Goal: Task Accomplishment & Management: Use online tool/utility

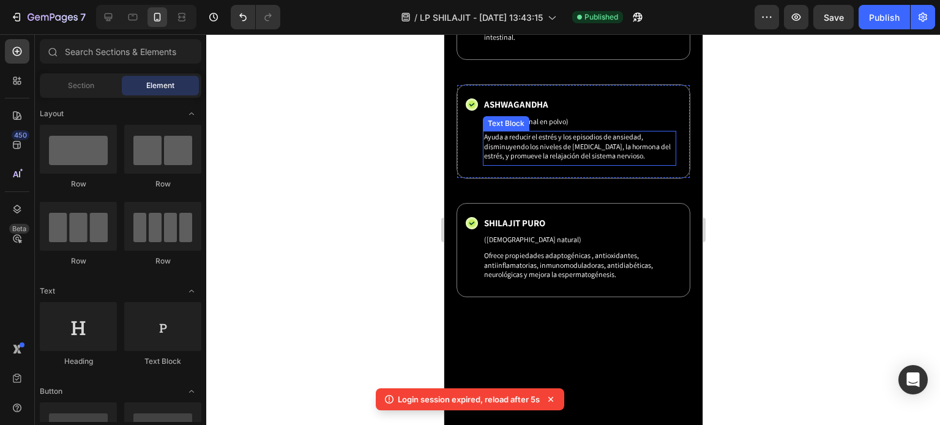
scroll to position [61, 0]
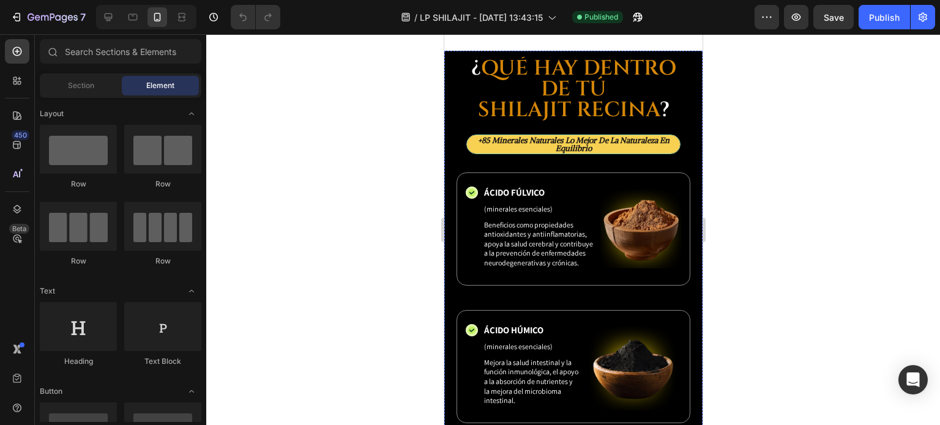
scroll to position [2816, 0]
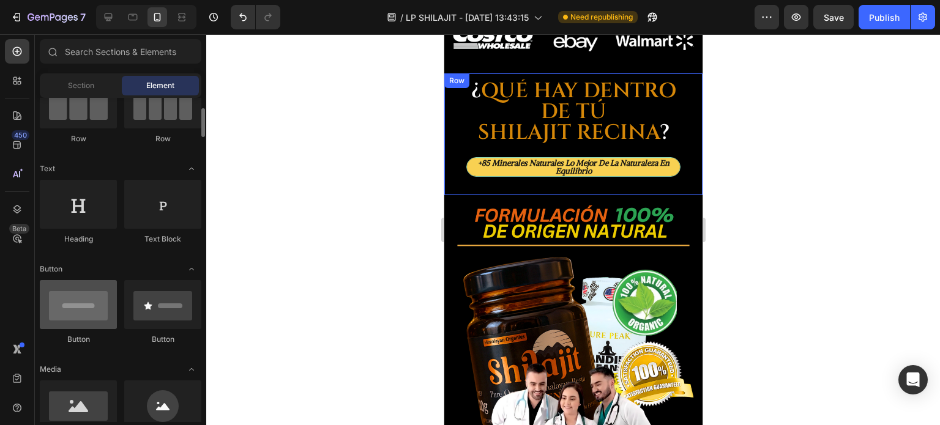
scroll to position [184, 0]
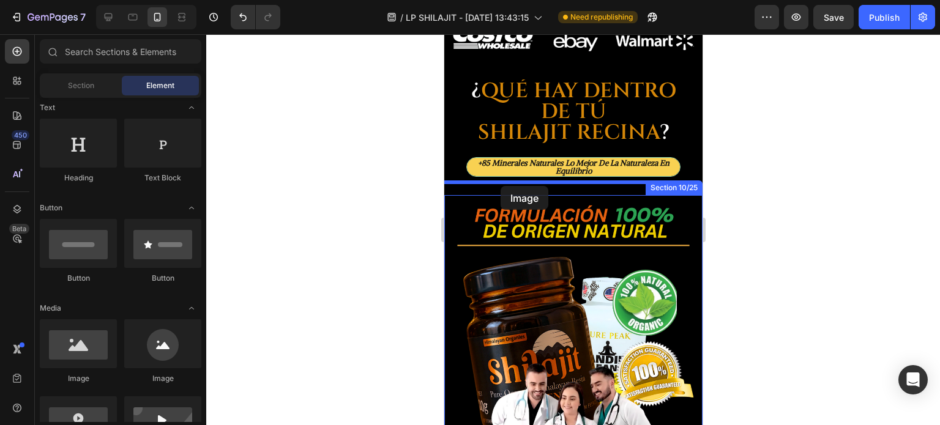
drag, startPoint x: 530, startPoint y: 386, endPoint x: 500, endPoint y: 186, distance: 202.4
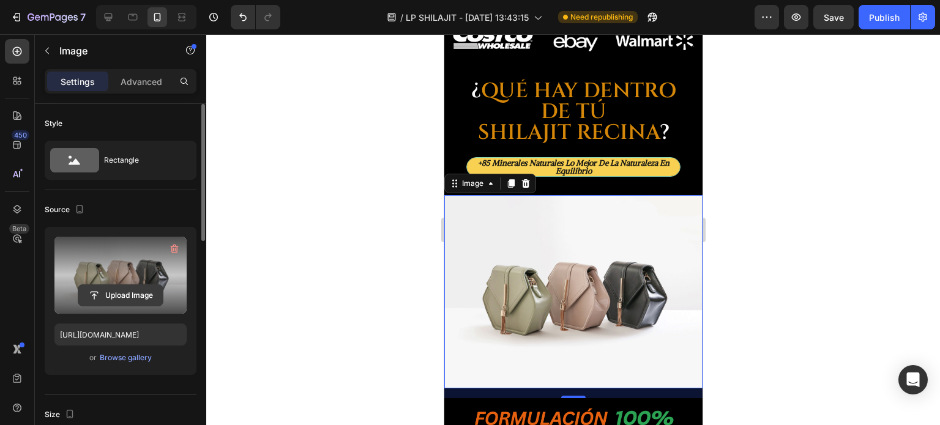
click at [99, 291] on input "file" at bounding box center [120, 295] width 84 height 21
click at [146, 290] on input "file" at bounding box center [120, 295] width 84 height 21
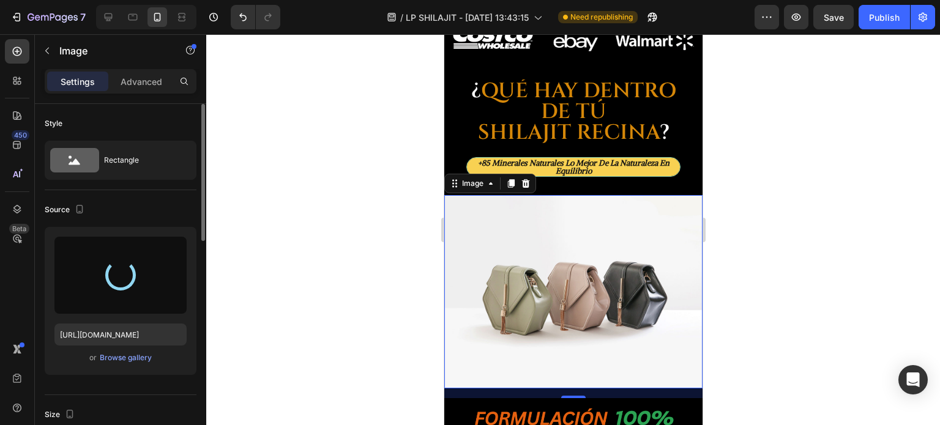
type input "[URL][DOMAIN_NAME]"
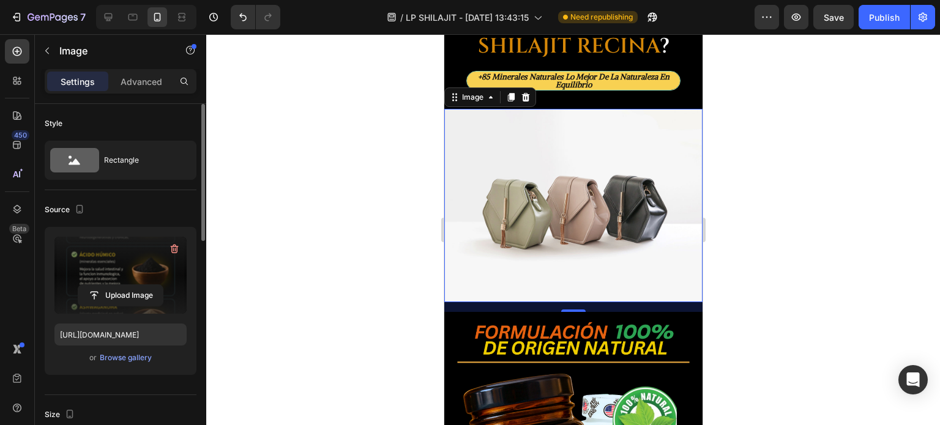
scroll to position [2938, 0]
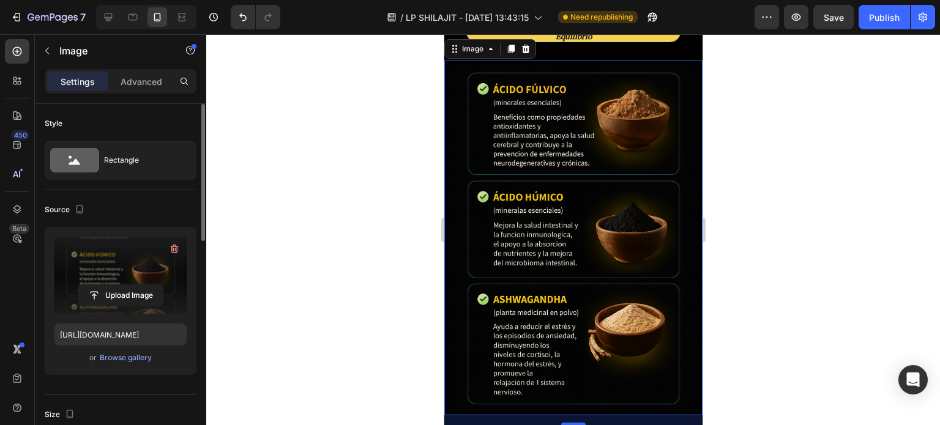
click at [742, 202] on div at bounding box center [573, 229] width 734 height 391
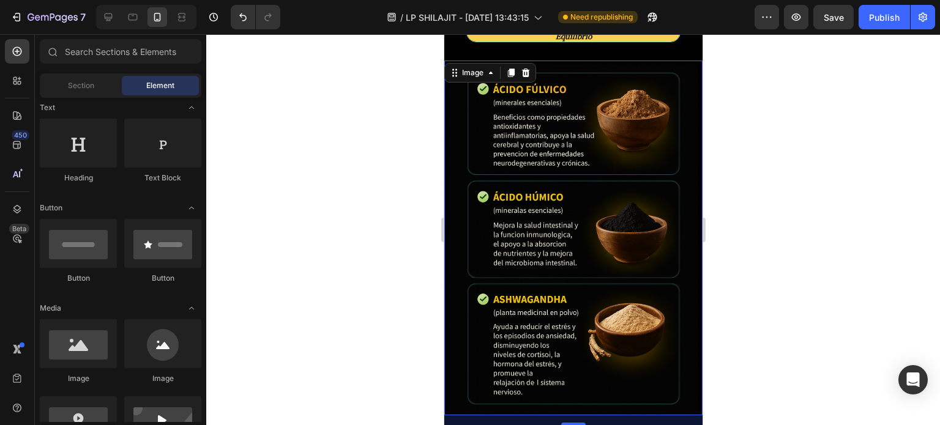
click at [554, 184] on img at bounding box center [573, 238] width 258 height 355
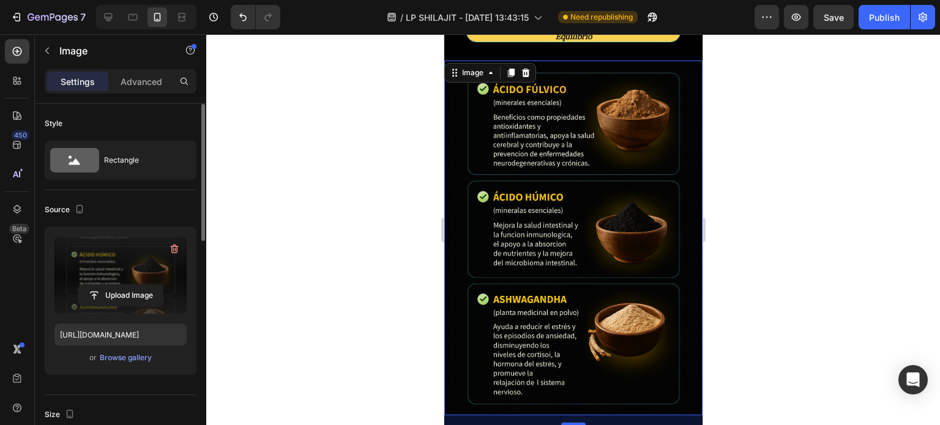
click at [103, 264] on label at bounding box center [120, 275] width 132 height 77
click at [103, 285] on input "file" at bounding box center [120, 295] width 84 height 21
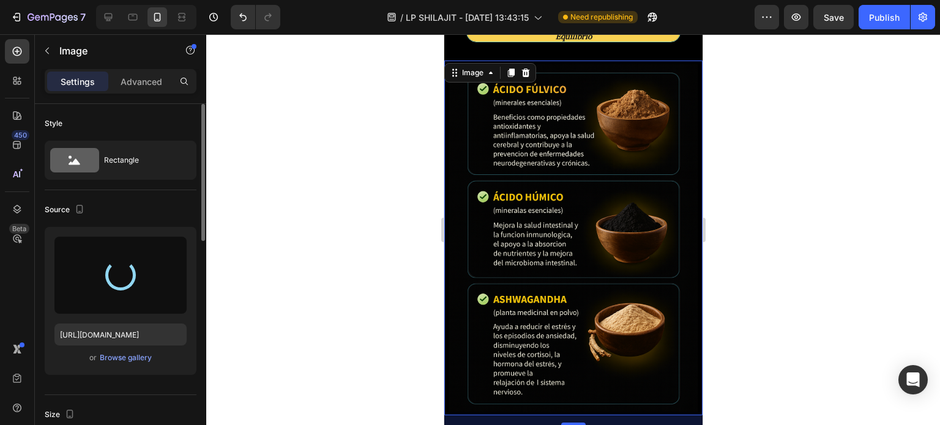
type input "[URL][DOMAIN_NAME]"
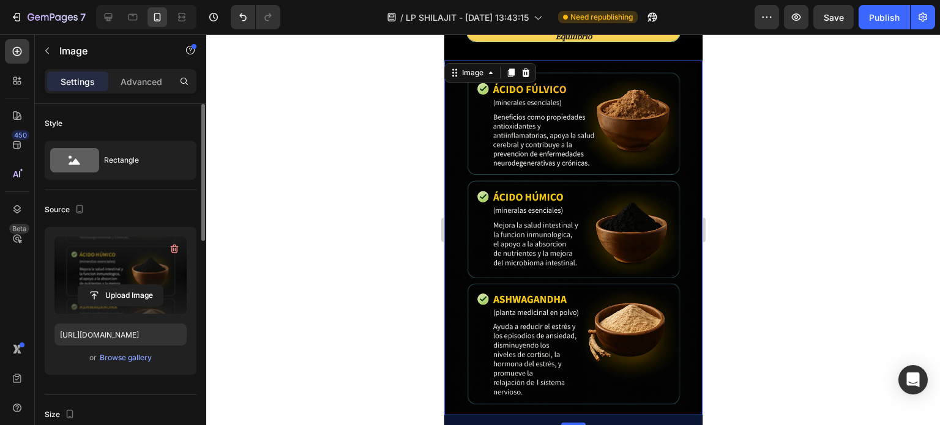
click at [776, 143] on div at bounding box center [573, 229] width 734 height 391
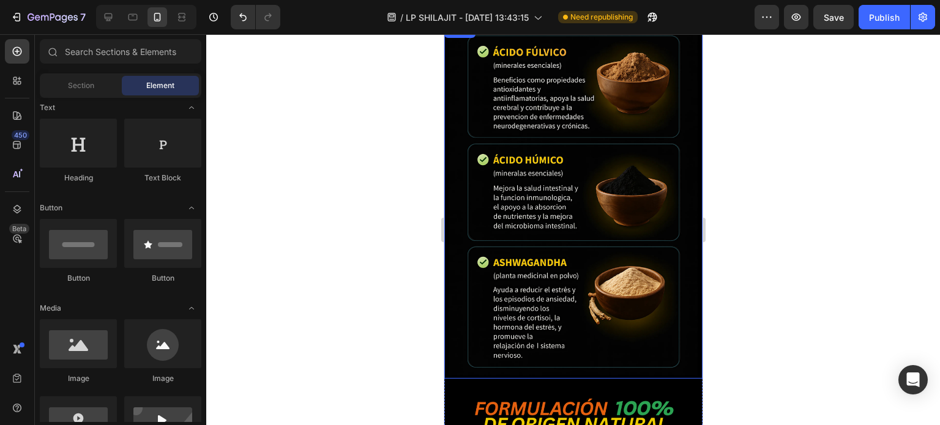
scroll to position [2510, 0]
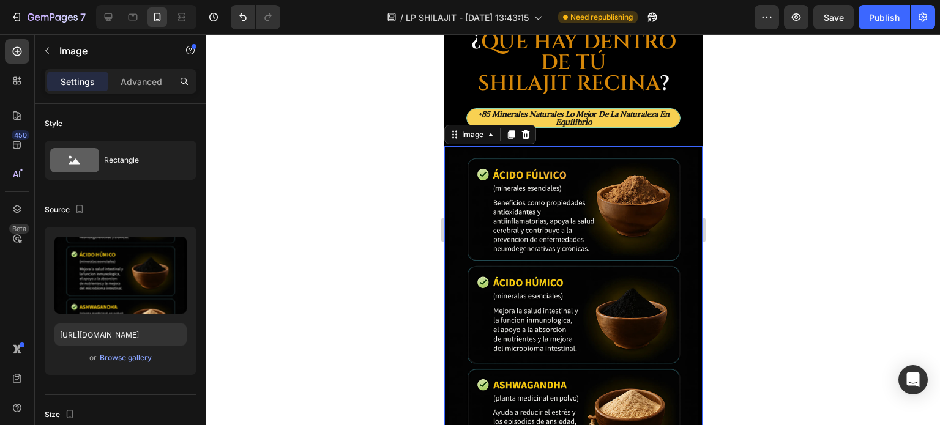
click at [659, 234] on img at bounding box center [573, 323] width 258 height 355
click at [141, 80] on p "Advanced" at bounding box center [142, 81] width 42 height 13
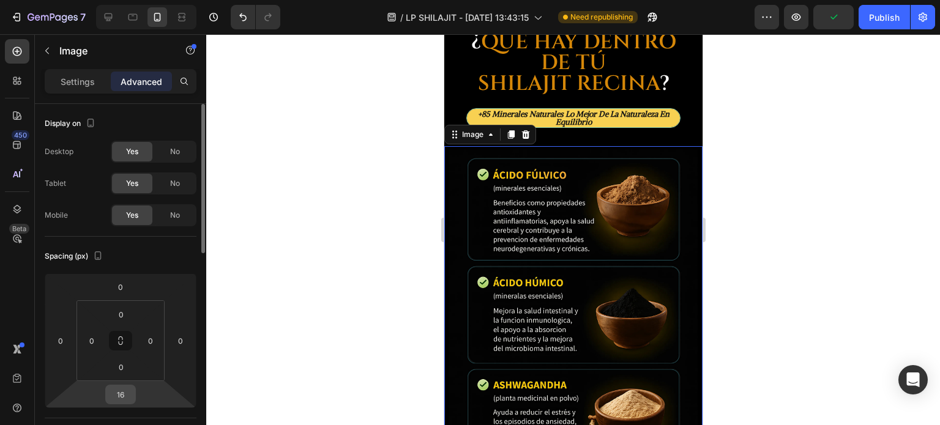
click at [122, 392] on input "16" at bounding box center [120, 395] width 24 height 18
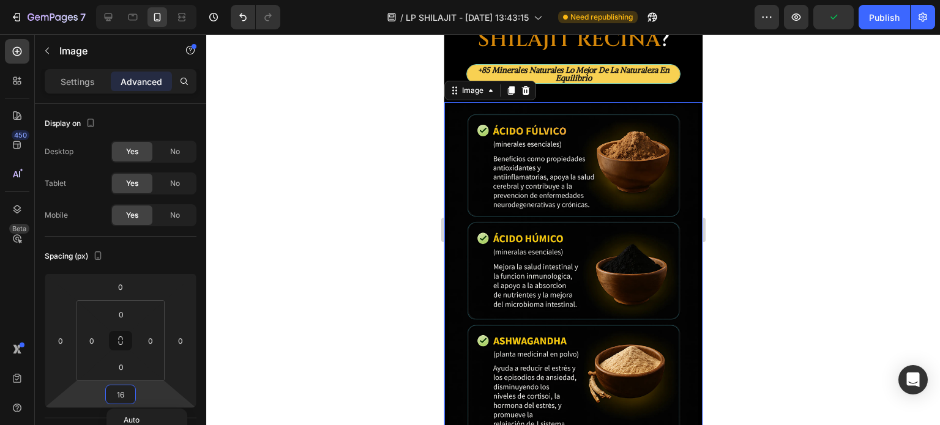
scroll to position [2632, 0]
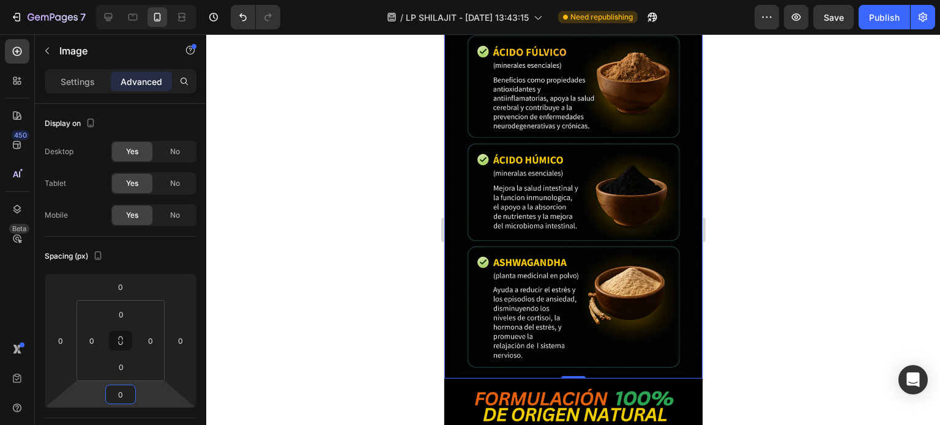
type input "0"
click at [745, 280] on div at bounding box center [573, 229] width 734 height 391
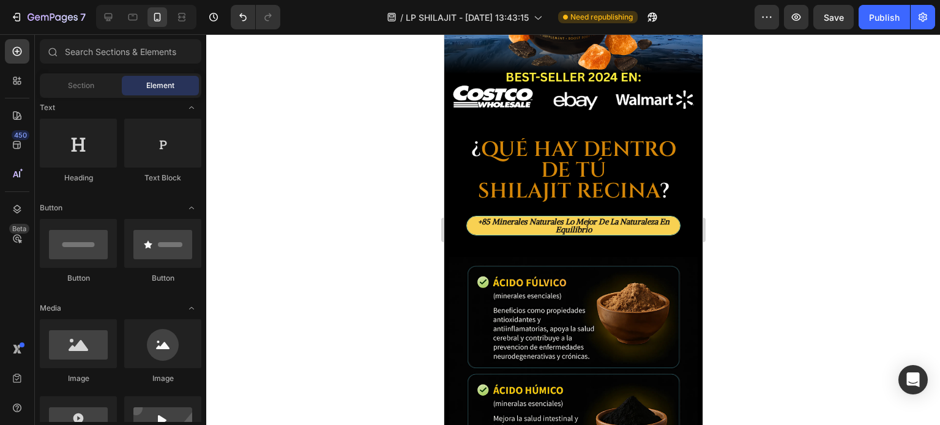
scroll to position [3183, 0]
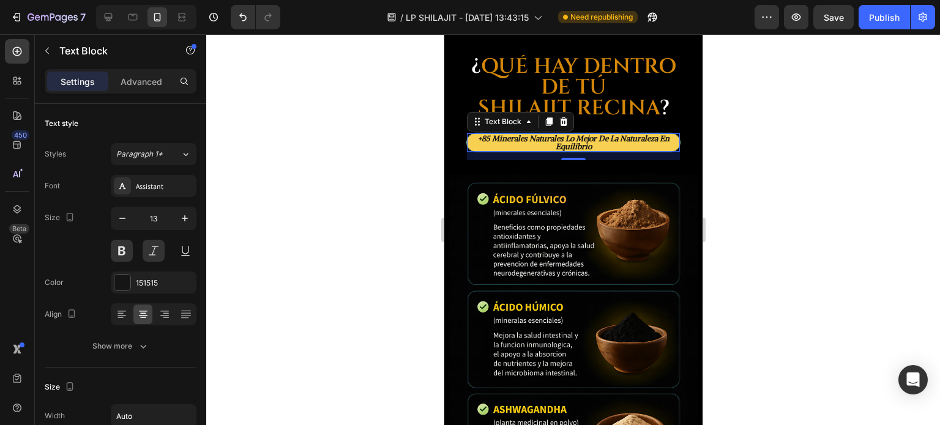
click at [538, 135] on p "+85 minerales naturales lo mejor de la naturaleza en equilibrio" at bounding box center [573, 143] width 211 height 16
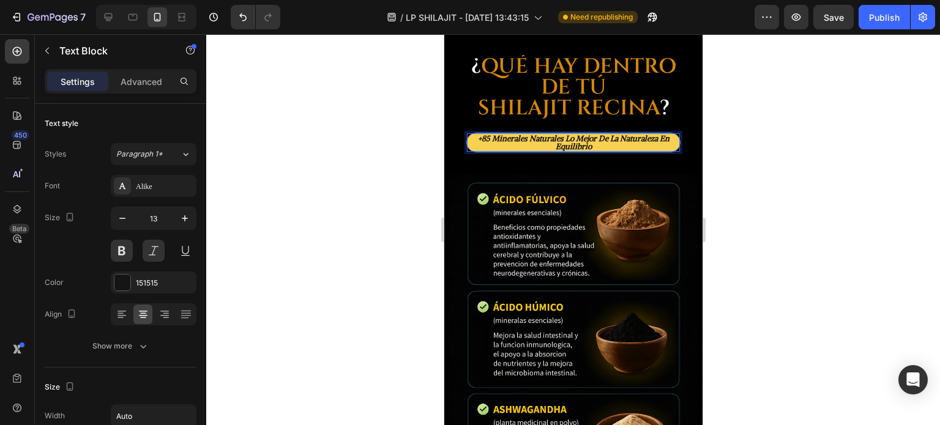
click at [536, 135] on p "+85 minerales naturales lo mejor de la naturaleza en equilibrio" at bounding box center [573, 143] width 211 height 16
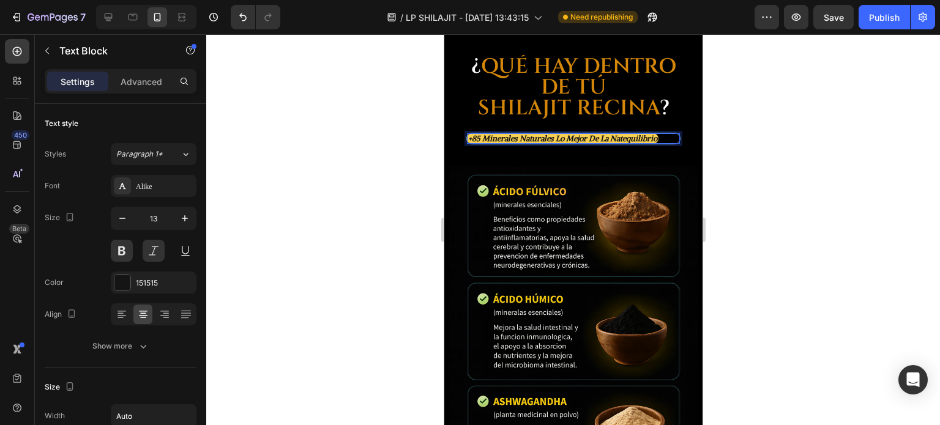
click at [723, 125] on div at bounding box center [573, 229] width 734 height 391
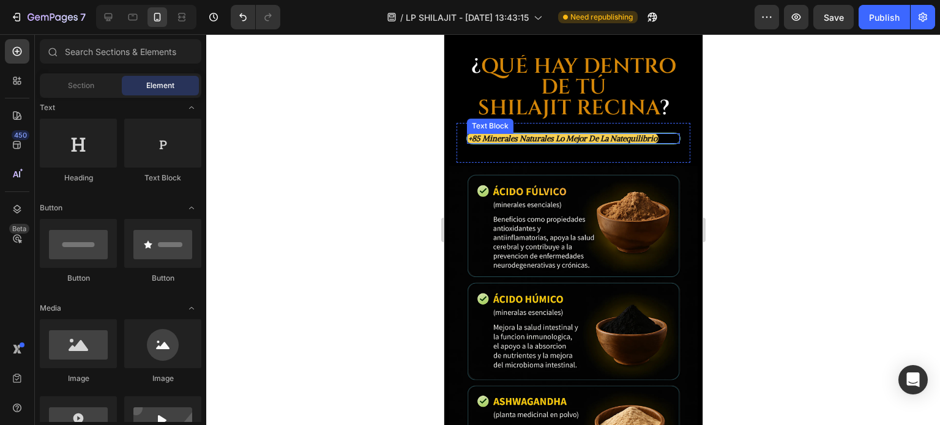
click at [652, 135] on p "+85 minerales naturales lo mejor de la natequilibrio" at bounding box center [562, 139] width 189 height 8
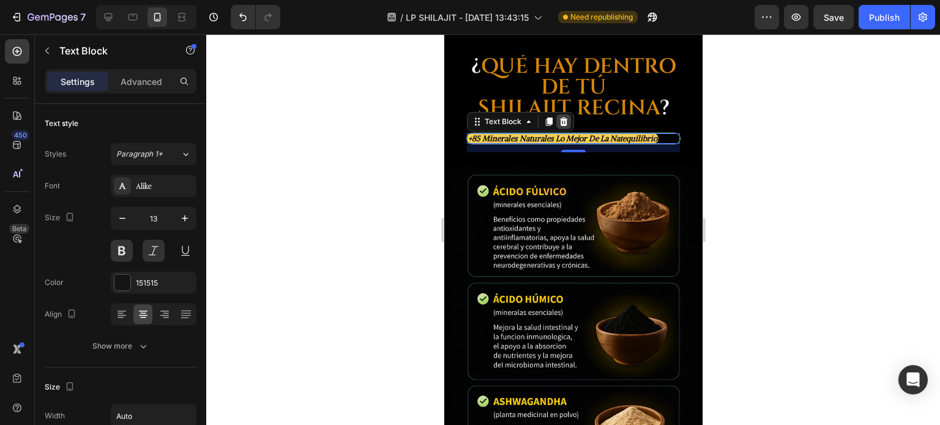
click at [563, 117] on icon at bounding box center [563, 122] width 10 height 10
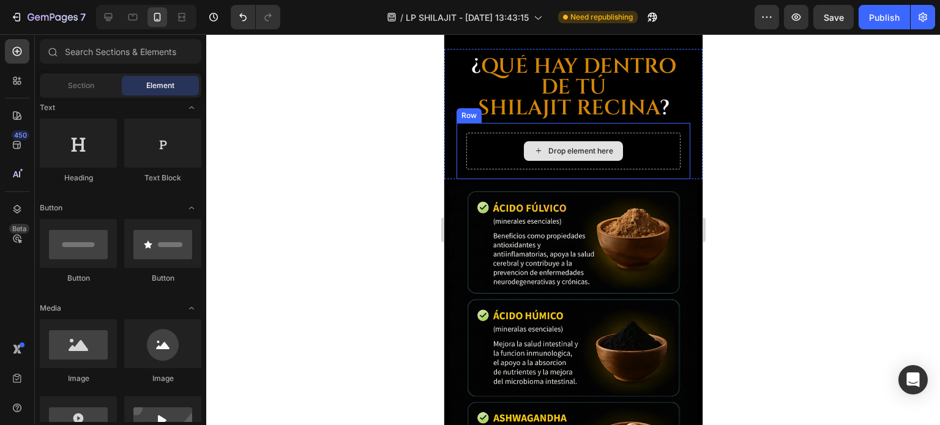
click at [564, 141] on div "Drop element here" at bounding box center [572, 151] width 99 height 20
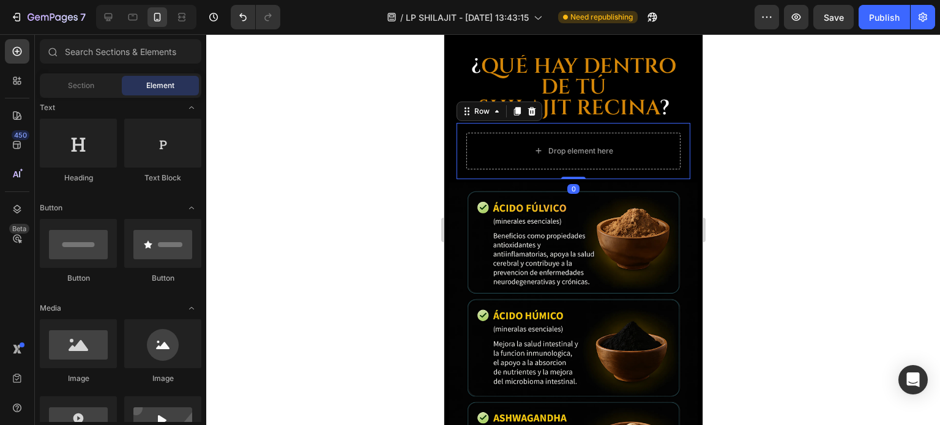
click at [458, 125] on div "Drop element here Row 0" at bounding box center [573, 151] width 234 height 56
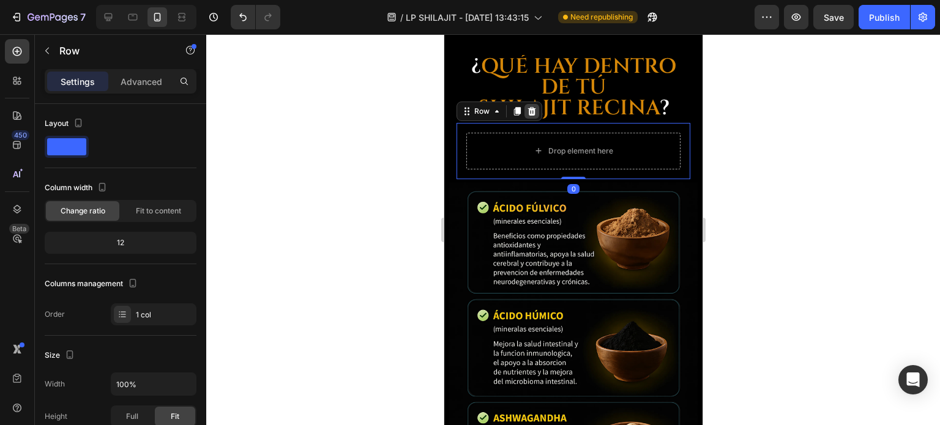
click at [531, 105] on div at bounding box center [531, 111] width 15 height 15
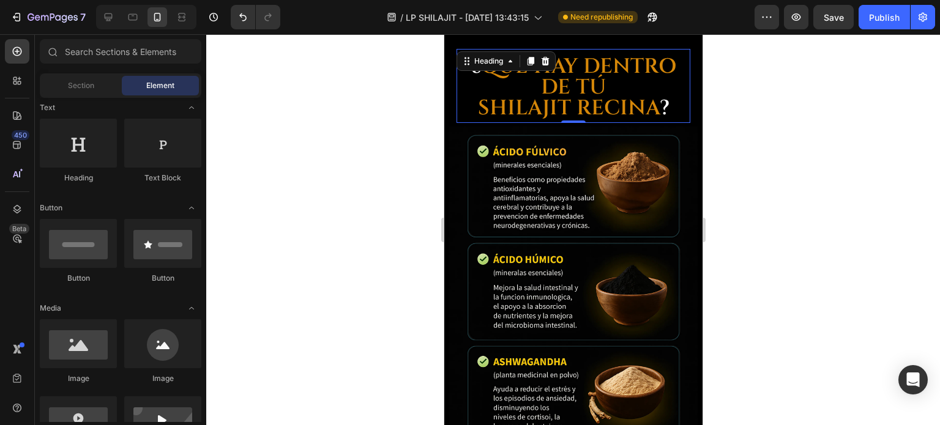
click at [570, 95] on span "SHILAJIT RECINA" at bounding box center [568, 108] width 182 height 28
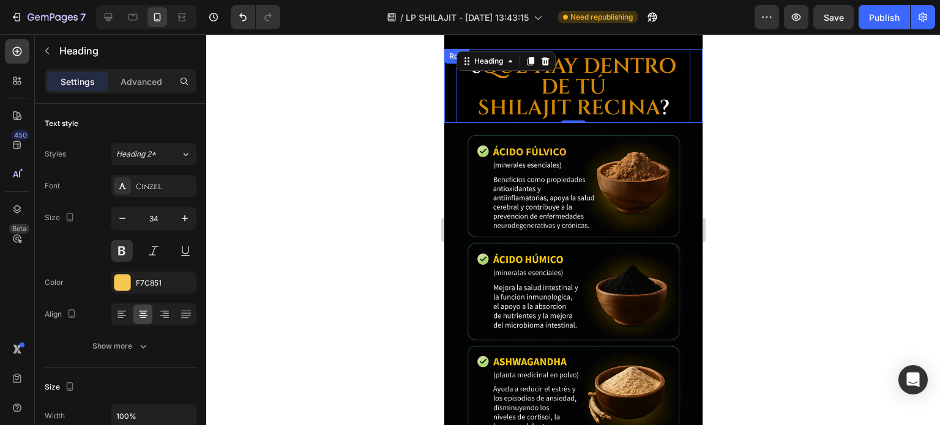
click at [766, 98] on div at bounding box center [573, 229] width 734 height 391
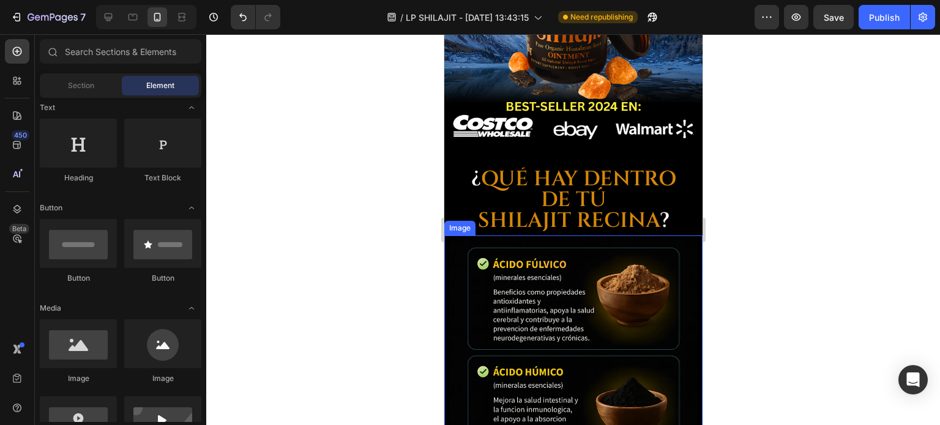
scroll to position [3060, 0]
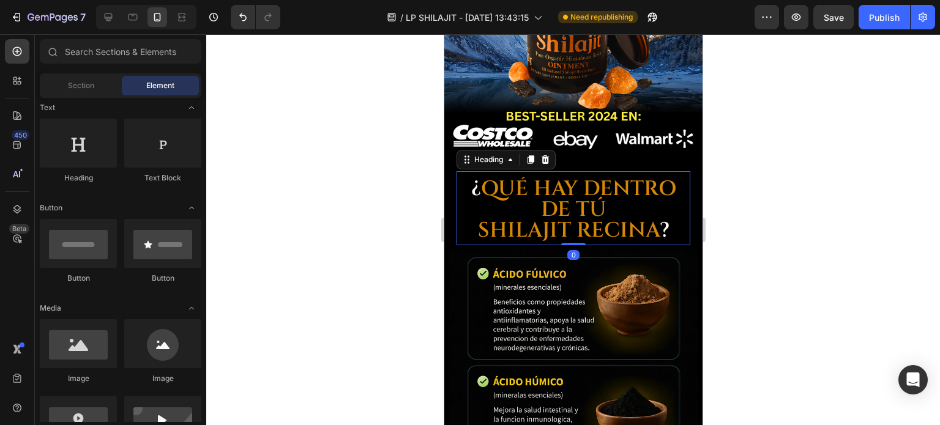
click at [634, 200] on h2 "¿ QUÉ HAY DENTRO DE TÚ SHILAJIT RECINA ?" at bounding box center [573, 210] width 234 height 65
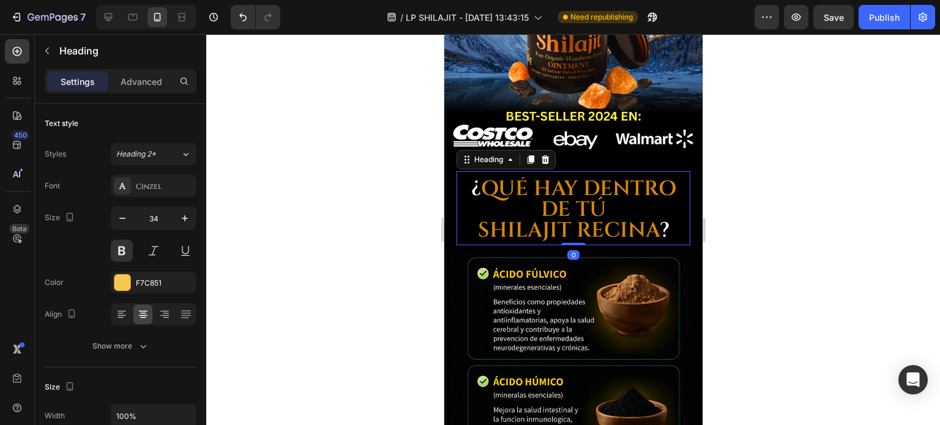
click at [130, 88] on div "Advanced" at bounding box center [141, 82] width 61 height 20
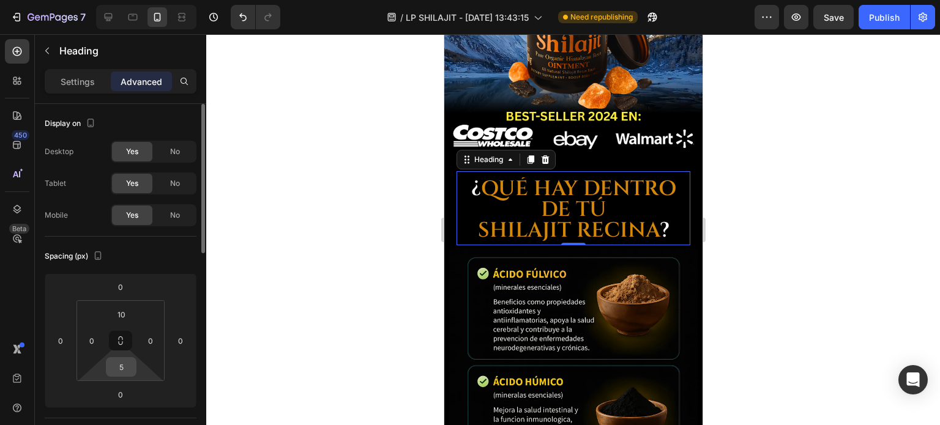
click at [125, 368] on input "5" at bounding box center [121, 367] width 24 height 18
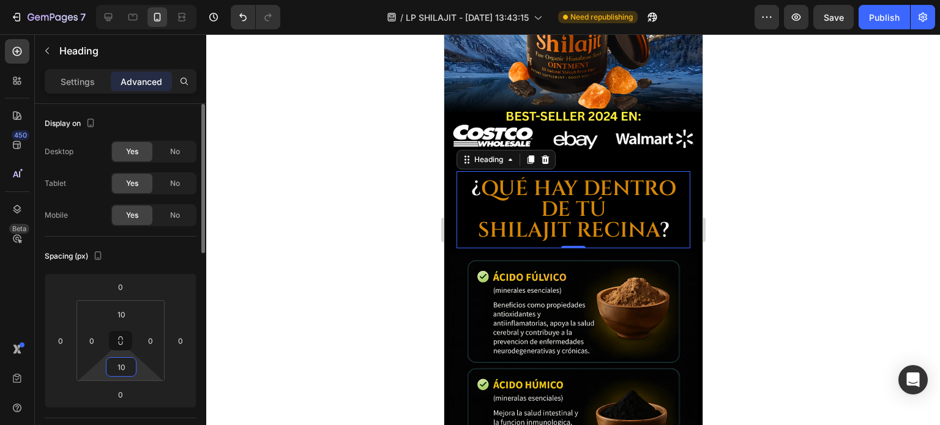
type input "1"
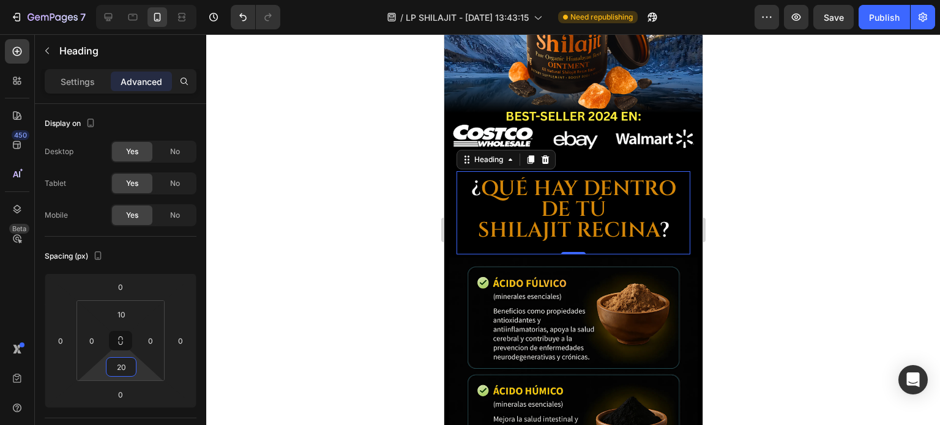
type input "20"
click at [911, 151] on div at bounding box center [573, 229] width 734 height 391
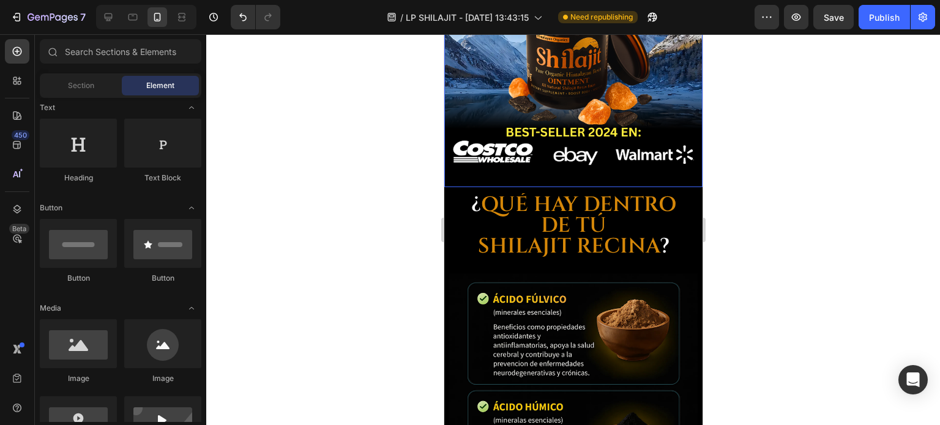
scroll to position [2693, 0]
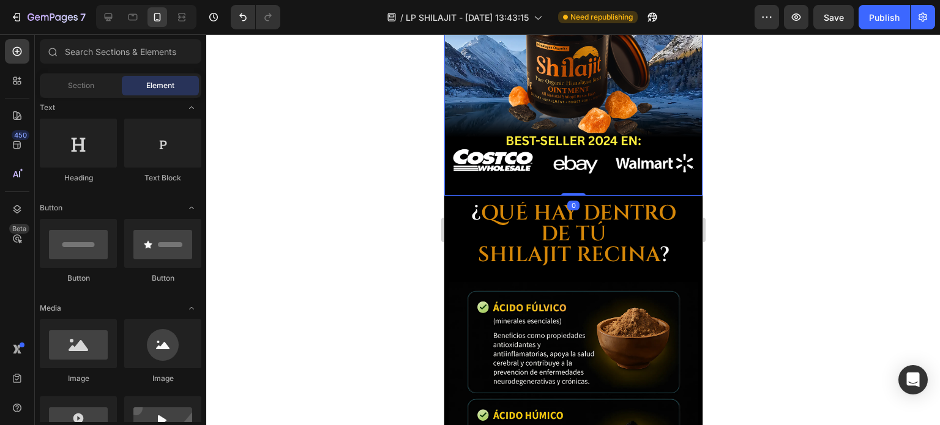
click at [561, 171] on img at bounding box center [573, 18] width 258 height 355
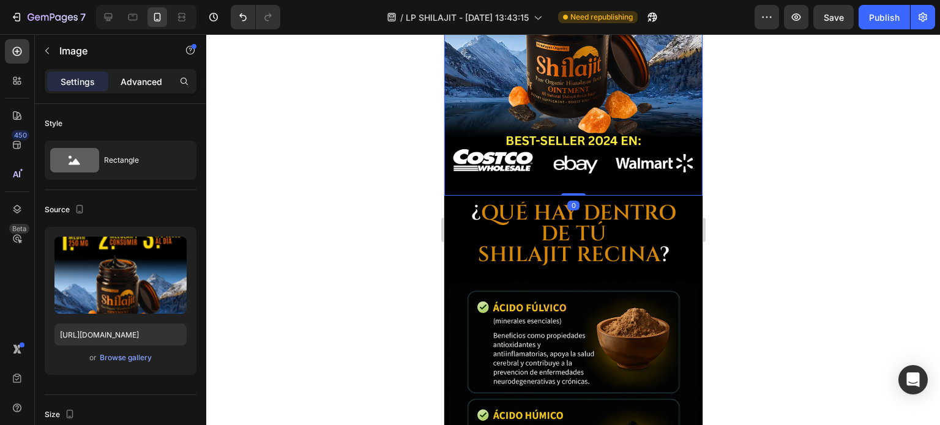
click at [133, 79] on p "Advanced" at bounding box center [142, 81] width 42 height 13
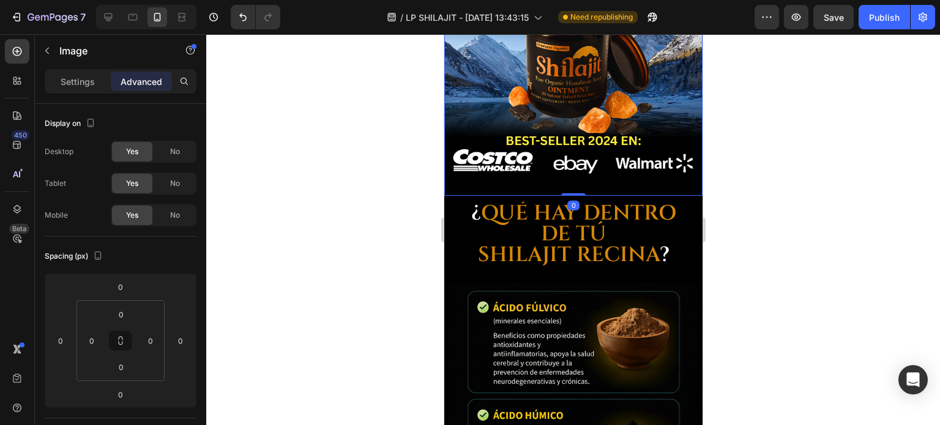
click at [719, 149] on div at bounding box center [573, 229] width 734 height 391
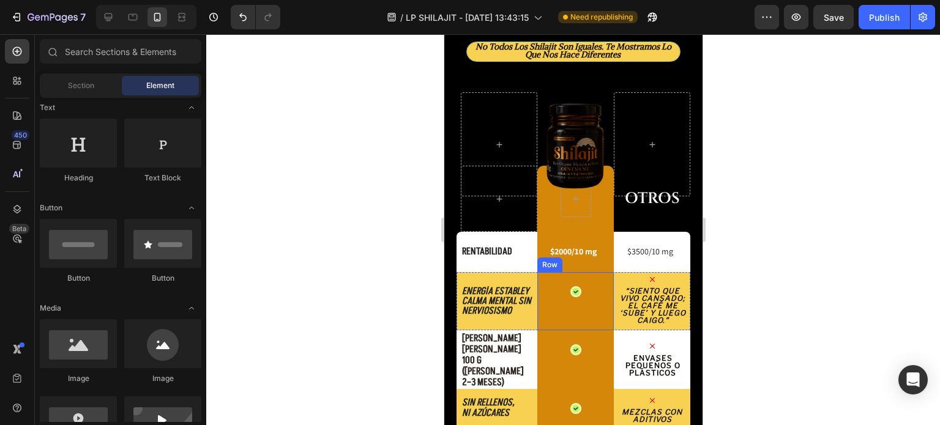
scroll to position [1897, 0]
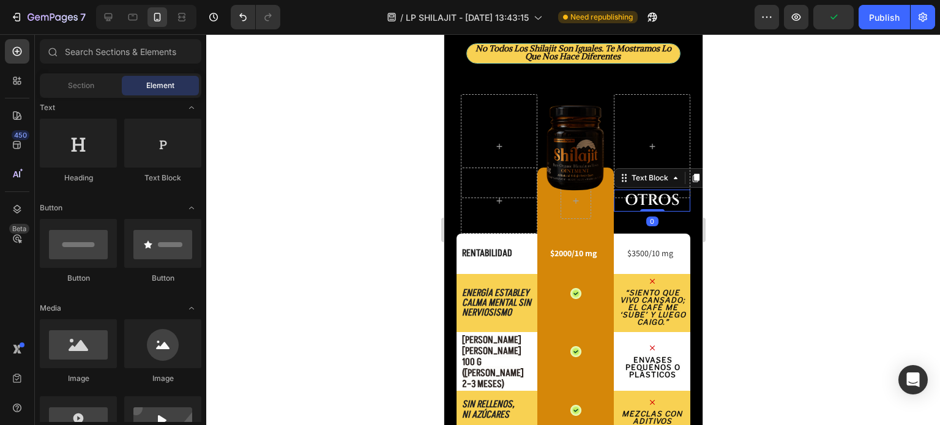
click at [629, 198] on span "OTROS" at bounding box center [651, 200] width 55 height 20
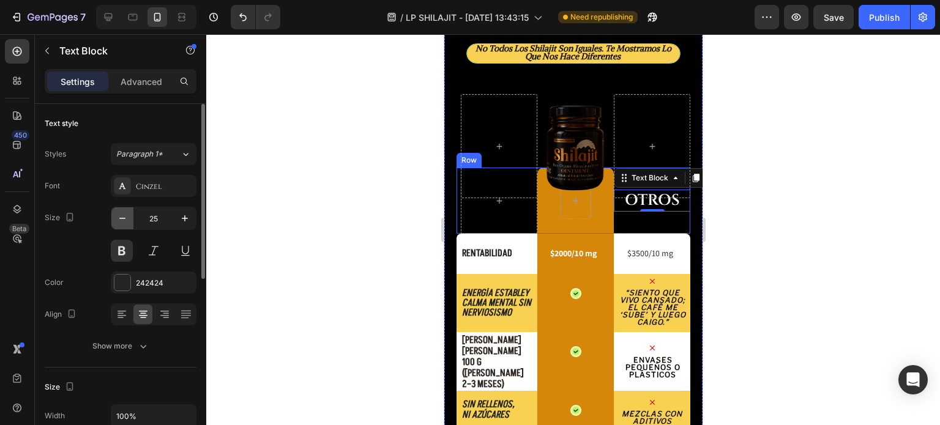
click at [120, 222] on icon "button" at bounding box center [122, 218] width 12 height 12
type input "23"
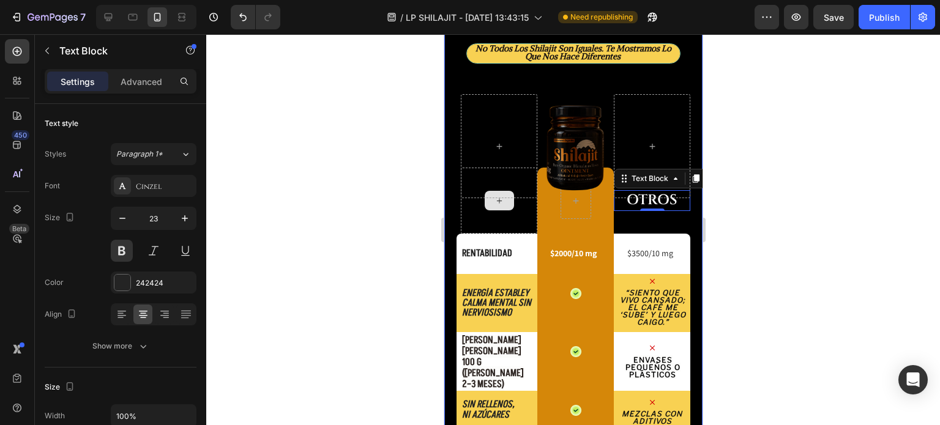
click at [785, 204] on div at bounding box center [573, 229] width 734 height 391
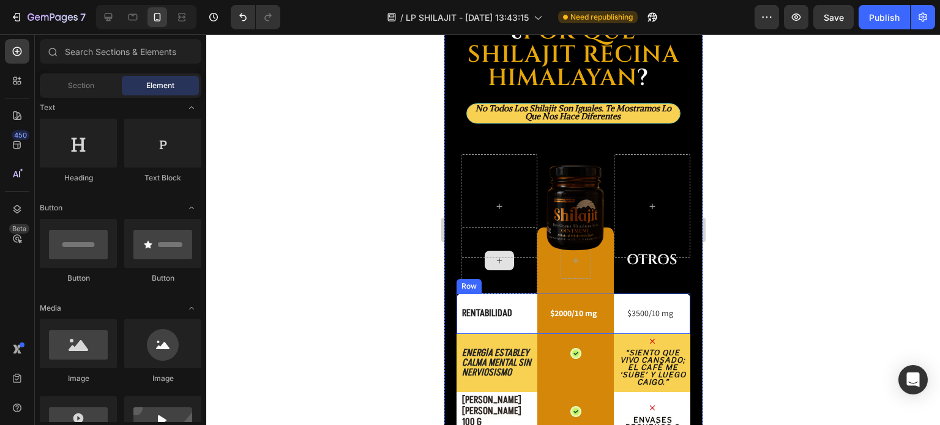
scroll to position [1775, 0]
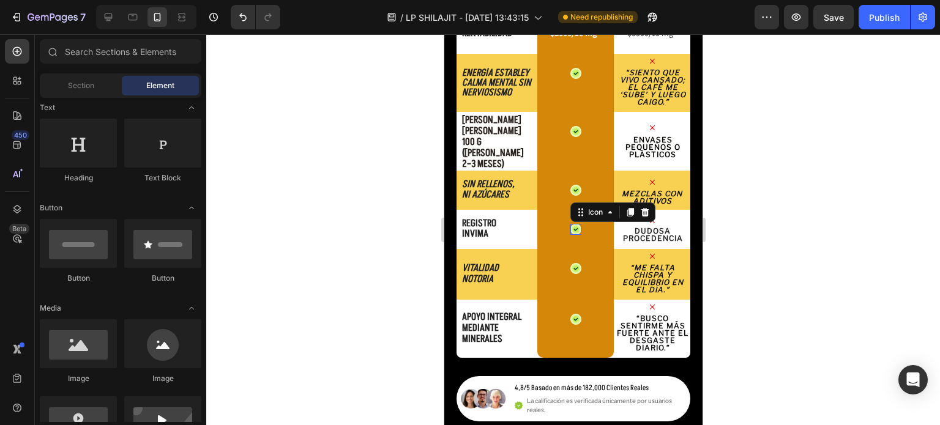
click at [572, 226] on icon at bounding box center [575, 229] width 7 height 7
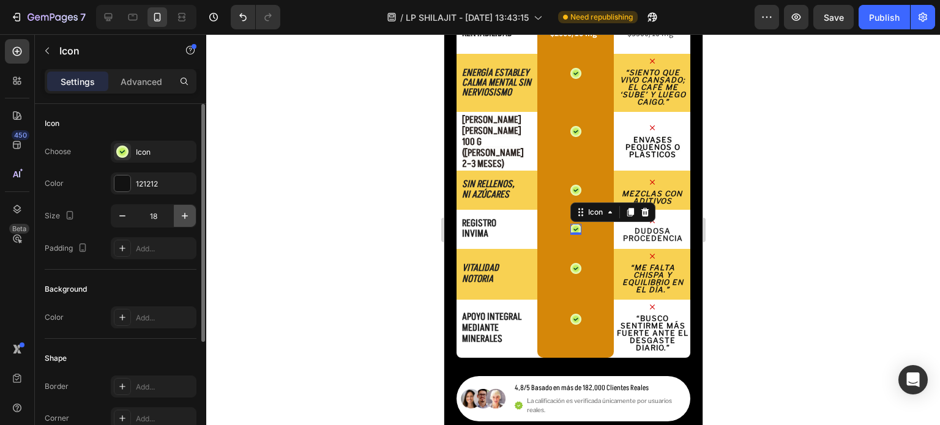
click at [178, 216] on button "button" at bounding box center [185, 216] width 22 height 22
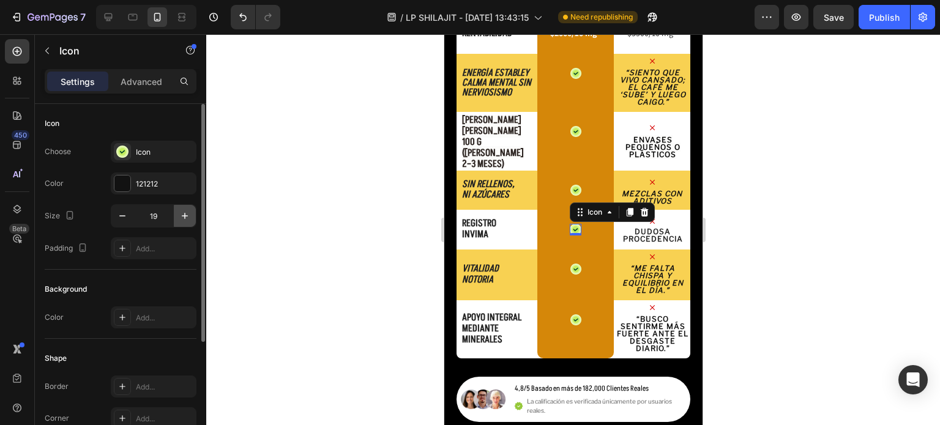
click at [180, 219] on icon "button" at bounding box center [185, 216] width 12 height 12
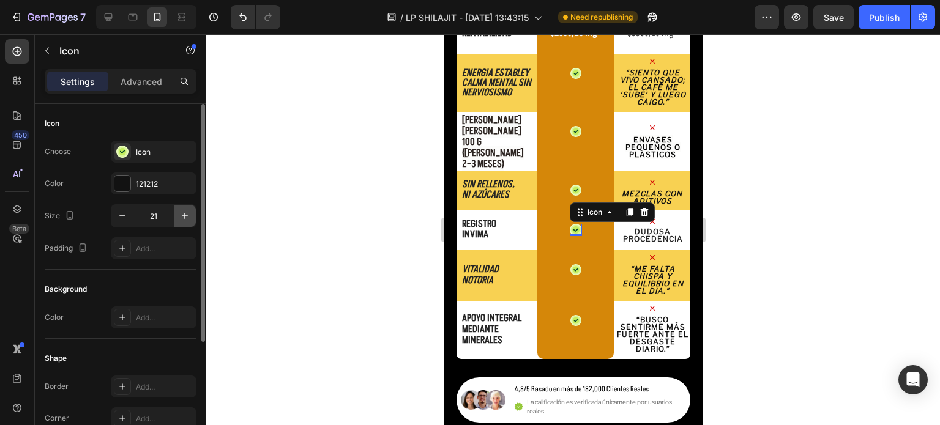
click at [180, 219] on icon "button" at bounding box center [185, 216] width 12 height 12
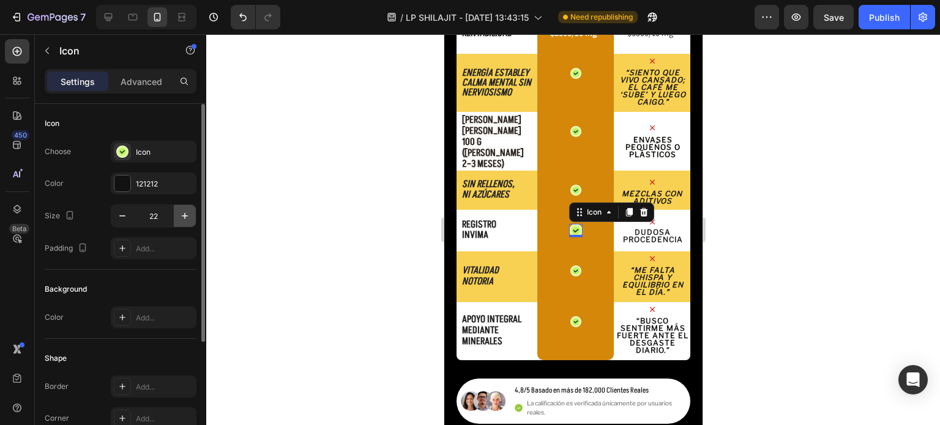
click at [180, 219] on icon "button" at bounding box center [185, 216] width 12 height 12
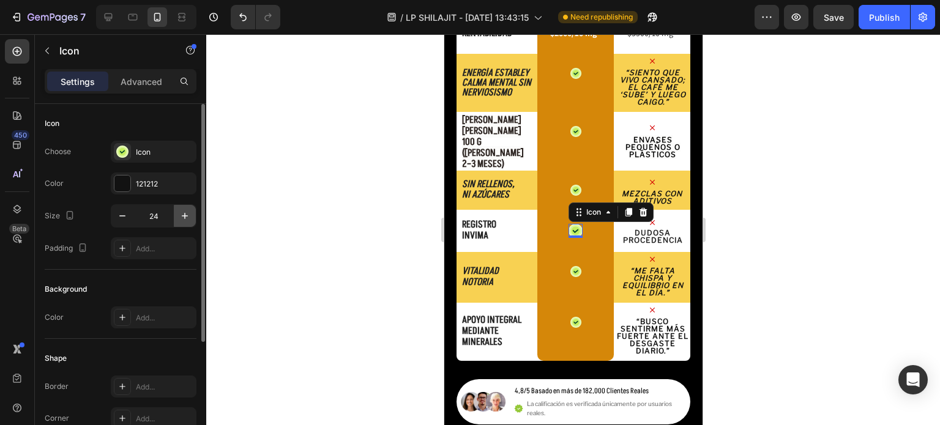
click at [180, 219] on icon "button" at bounding box center [185, 216] width 12 height 12
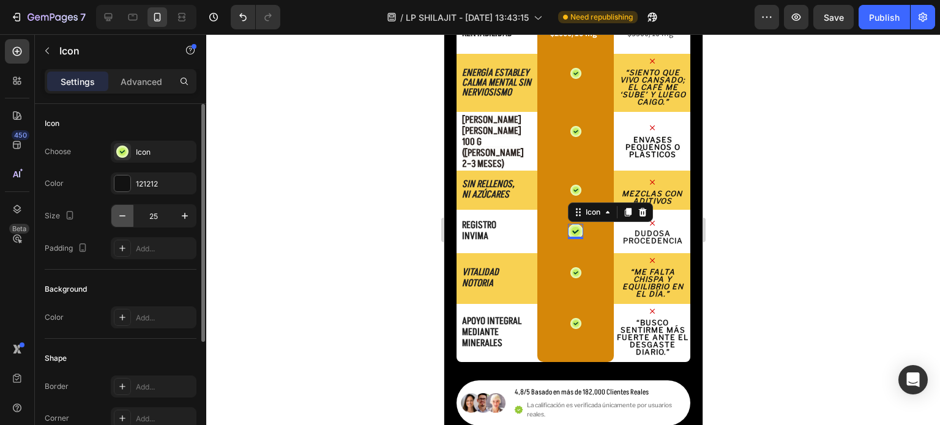
click at [119, 219] on icon "button" at bounding box center [122, 216] width 12 height 12
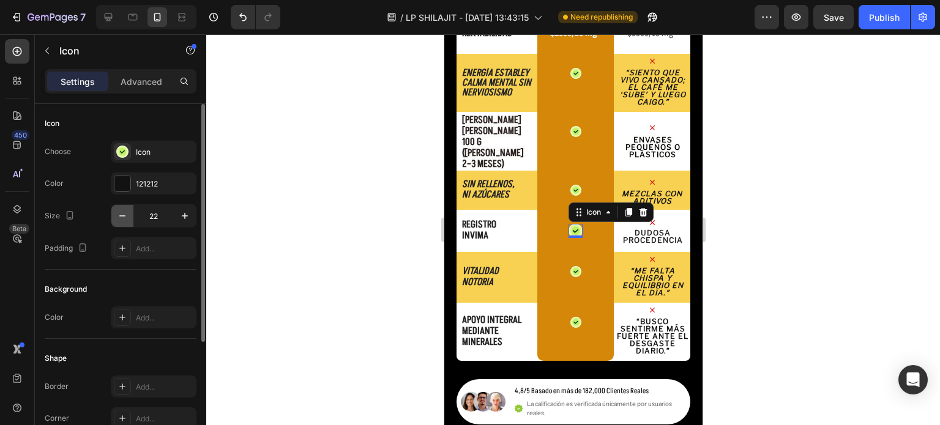
click at [119, 219] on icon "button" at bounding box center [122, 216] width 12 height 12
type input "21"
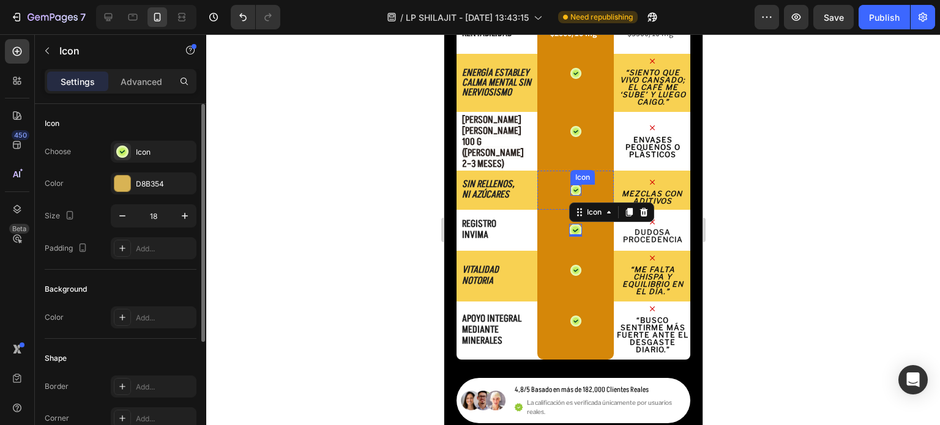
click at [573, 189] on icon at bounding box center [575, 190] width 4 height 3
click at [571, 227] on icon at bounding box center [575, 231] width 8 height 8
click at [121, 218] on icon "button" at bounding box center [122, 216] width 12 height 12
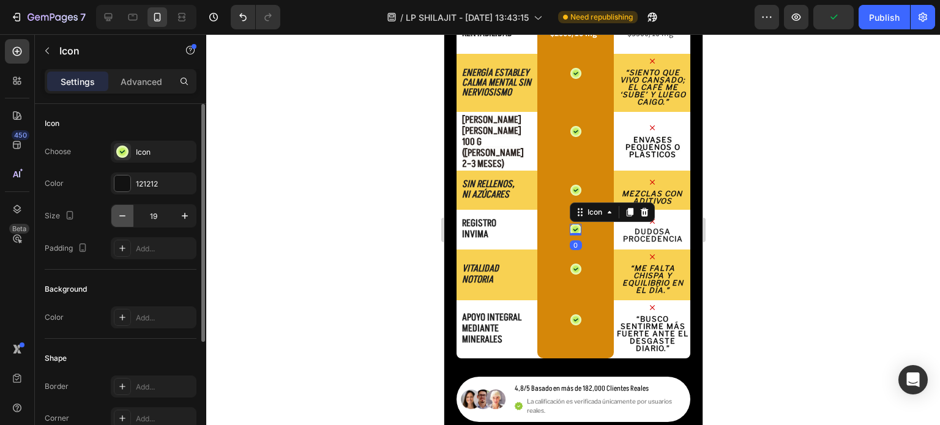
click at [121, 218] on icon "button" at bounding box center [122, 216] width 12 height 12
type input "18"
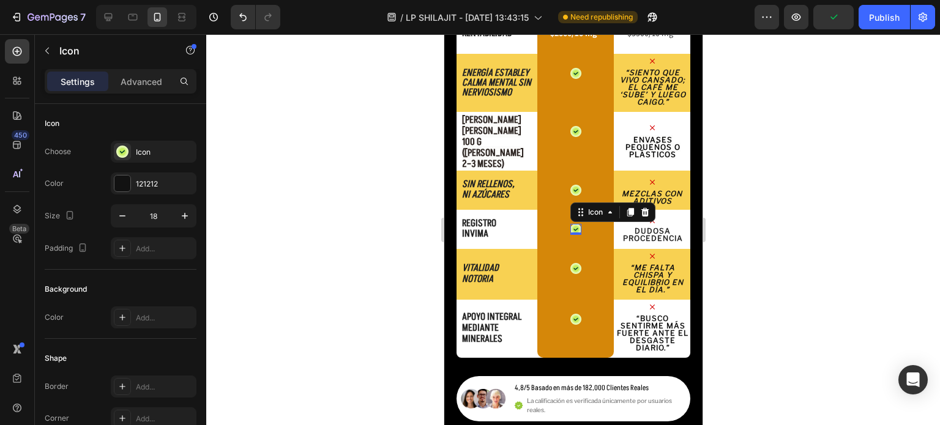
click at [757, 163] on div at bounding box center [573, 229] width 734 height 391
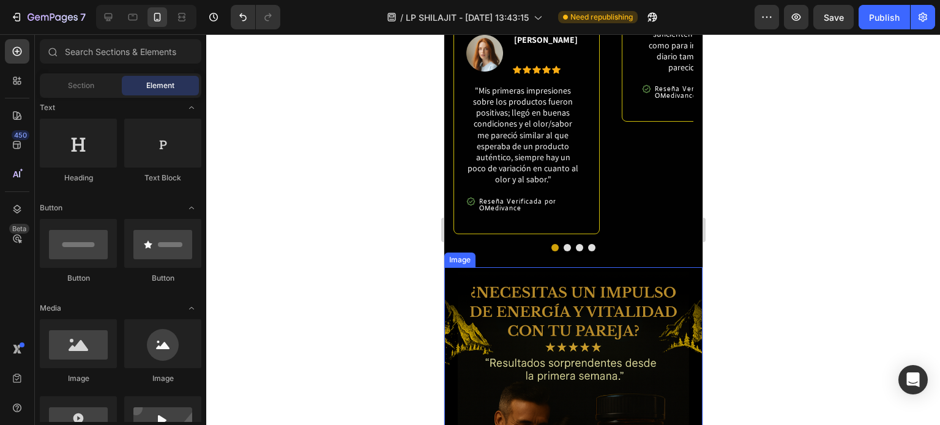
scroll to position [1224, 0]
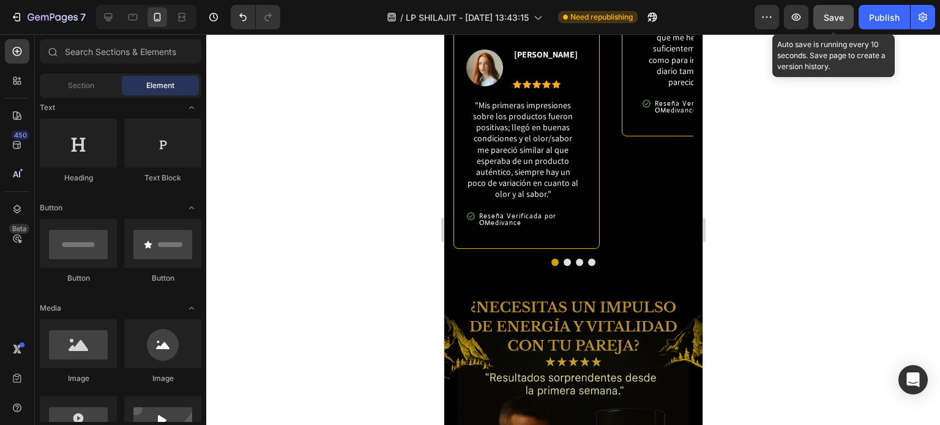
click at [828, 11] on div "Save" at bounding box center [834, 17] width 20 height 13
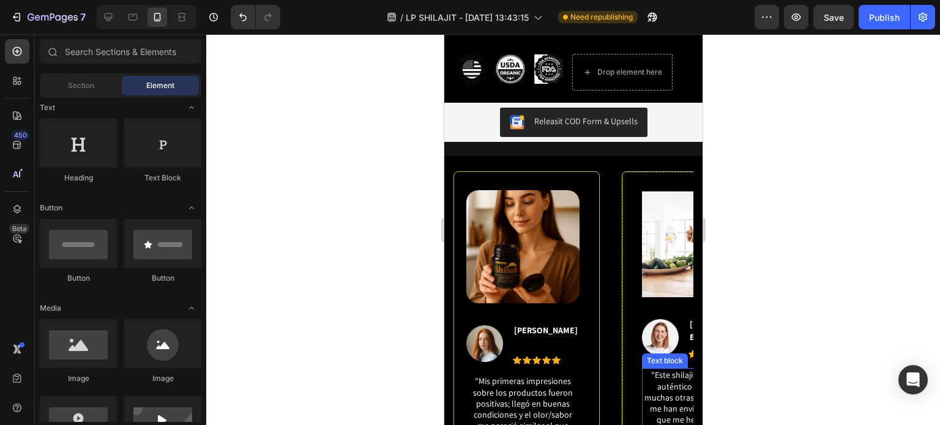
scroll to position [925, 0]
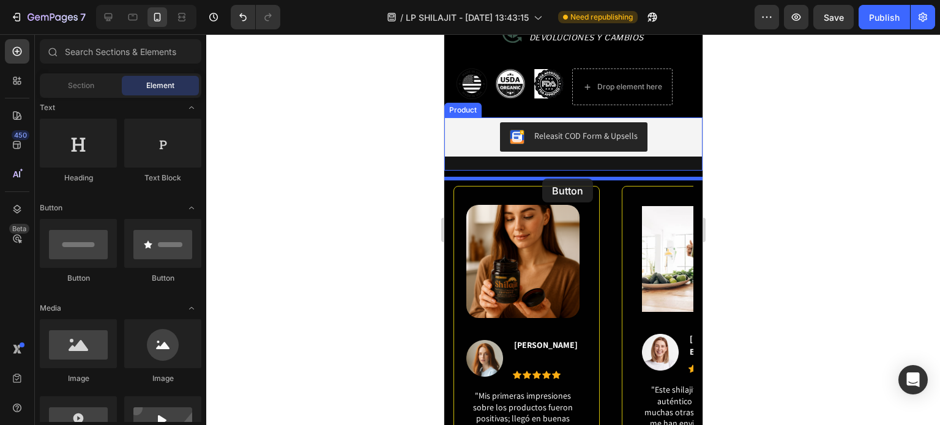
drag, startPoint x: 537, startPoint y: 283, endPoint x: 542, endPoint y: 179, distance: 104.2
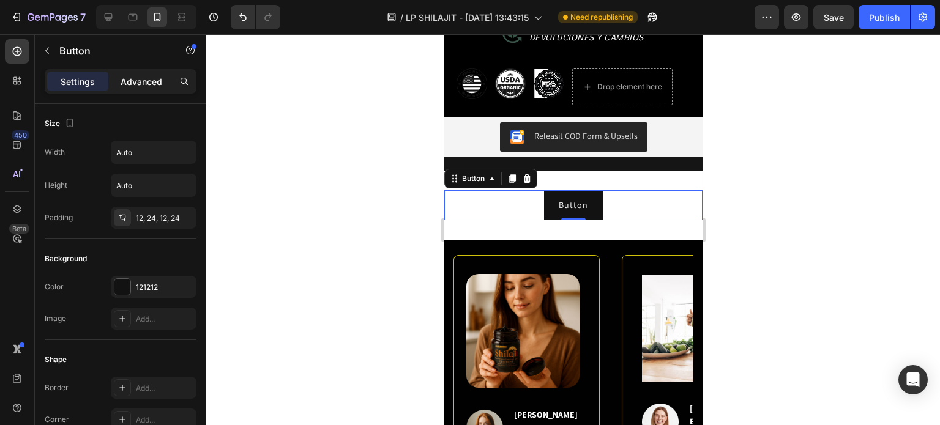
click at [145, 83] on p "Advanced" at bounding box center [142, 81] width 42 height 13
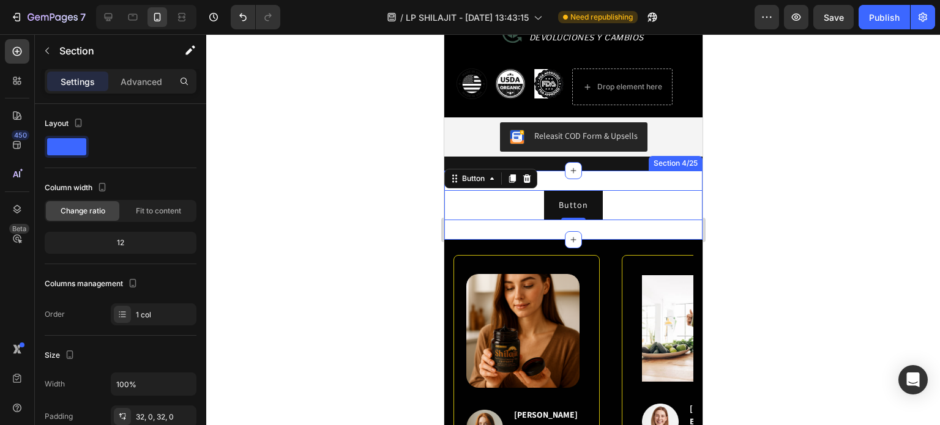
click at [621, 239] on div "Button Button 0 Section 4/25" at bounding box center [573, 205] width 258 height 69
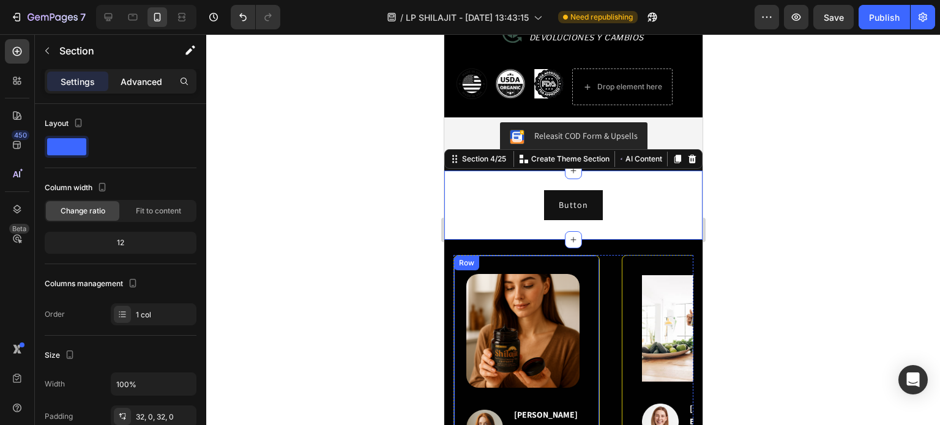
click at [140, 83] on p "Advanced" at bounding box center [142, 81] width 42 height 13
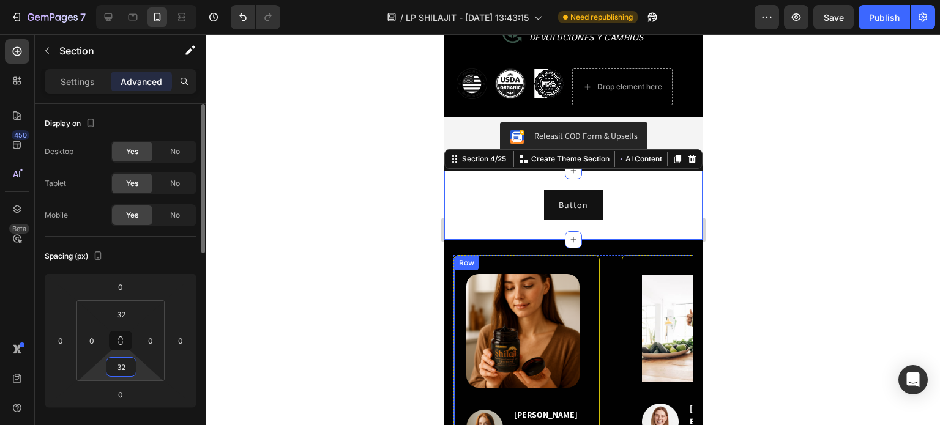
click at [129, 364] on input "32" at bounding box center [121, 367] width 24 height 18
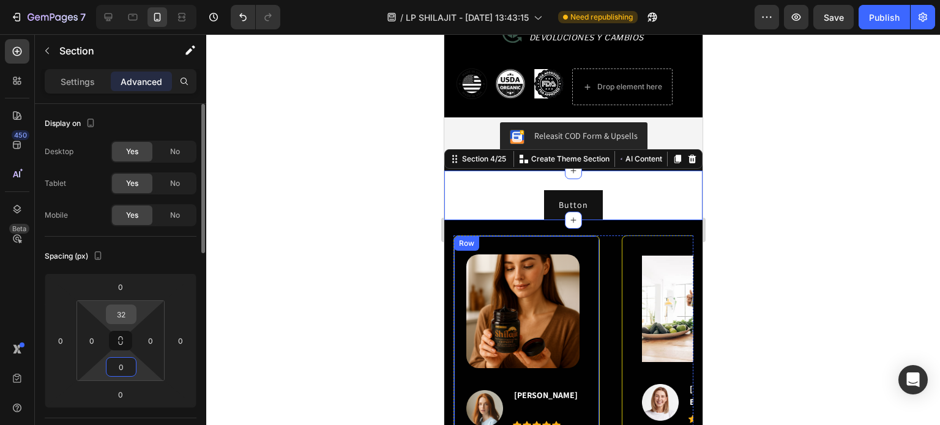
type input "0"
click at [113, 313] on input "32" at bounding box center [121, 314] width 24 height 18
type input "0"
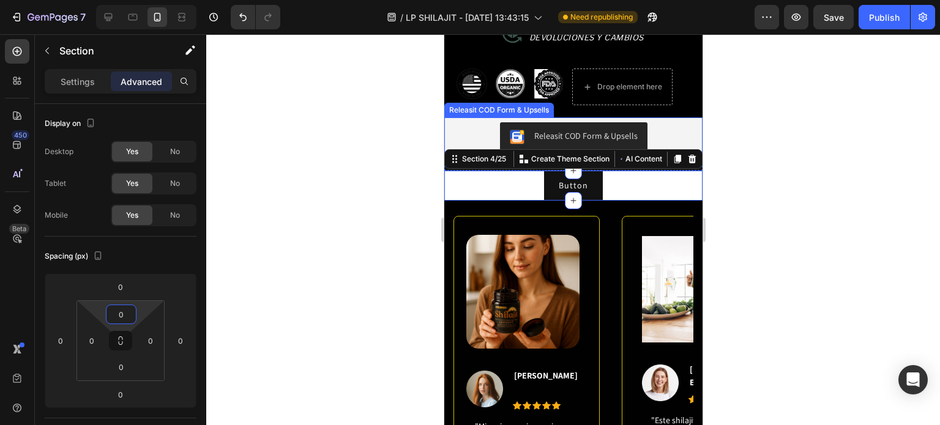
click at [463, 144] on div "Releasit COD Form & Upsells" at bounding box center [573, 136] width 249 height 29
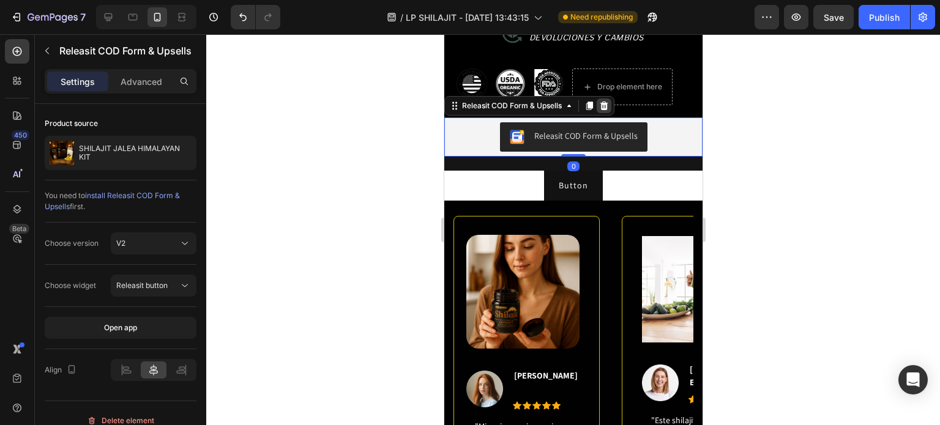
click at [600, 111] on icon at bounding box center [604, 106] width 10 height 10
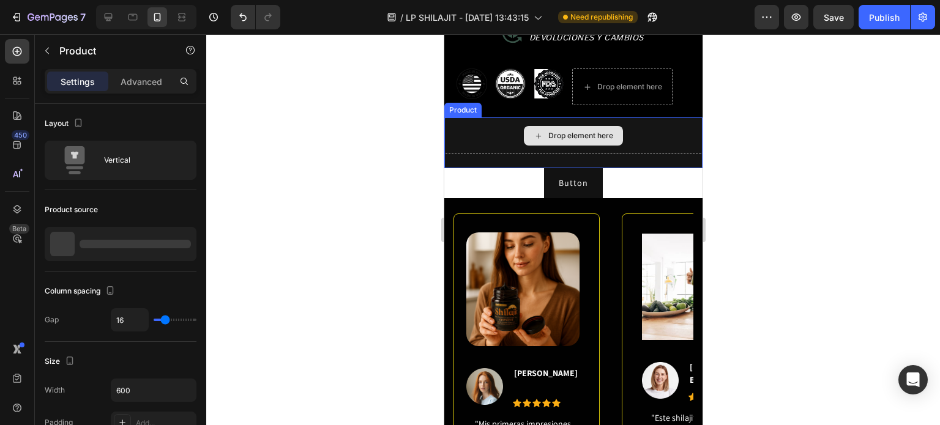
click at [662, 133] on div "Drop element here" at bounding box center [573, 136] width 258 height 37
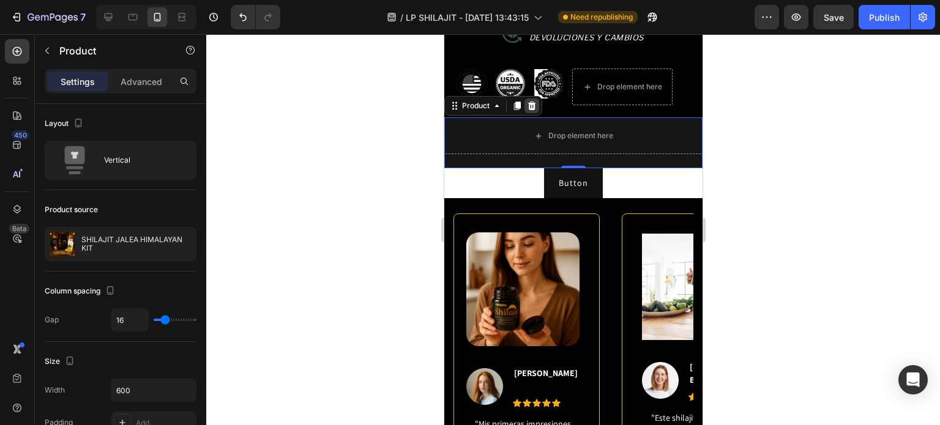
click at [529, 110] on icon at bounding box center [532, 106] width 8 height 9
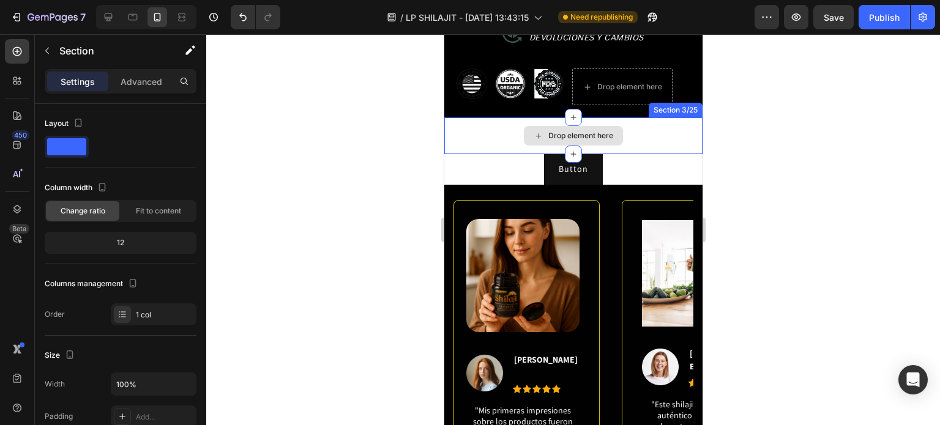
click at [505, 140] on div "Drop element here" at bounding box center [573, 136] width 258 height 37
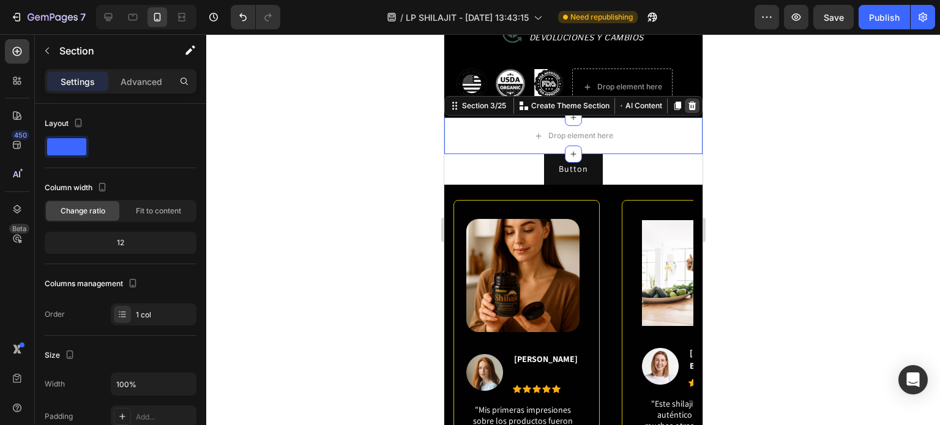
click at [687, 111] on icon at bounding box center [692, 106] width 10 height 10
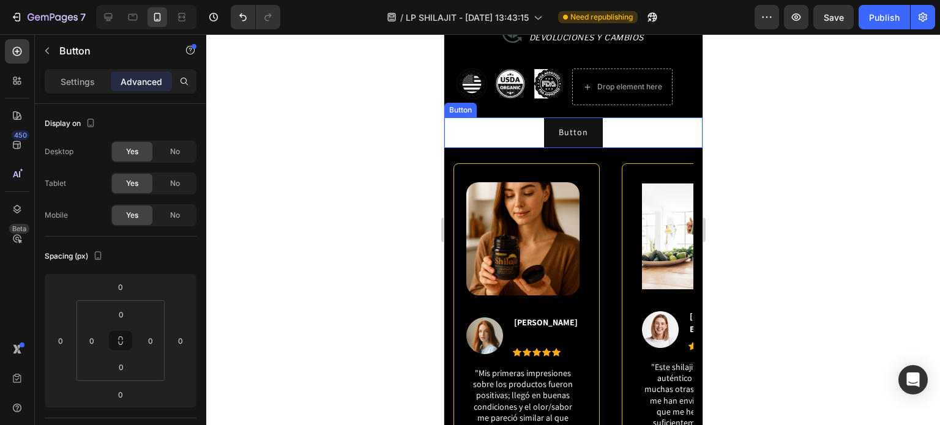
click at [493, 144] on div "Button Button" at bounding box center [573, 133] width 258 height 30
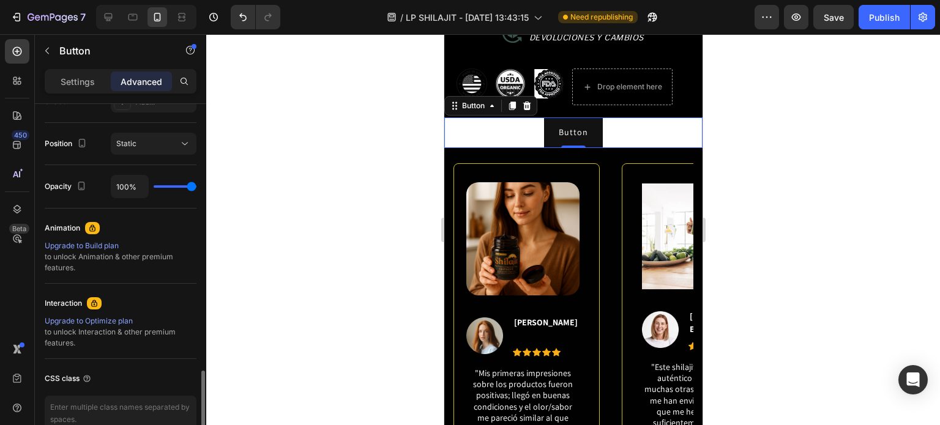
scroll to position [490, 0]
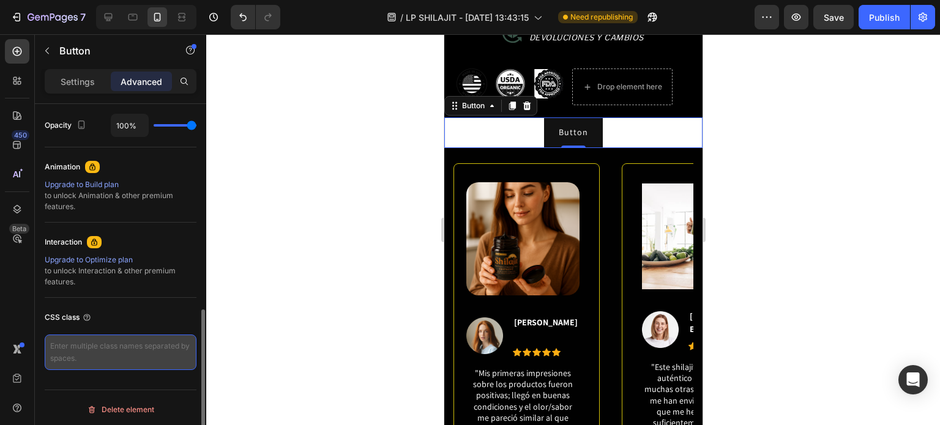
click at [85, 359] on textarea at bounding box center [121, 353] width 152 height 36
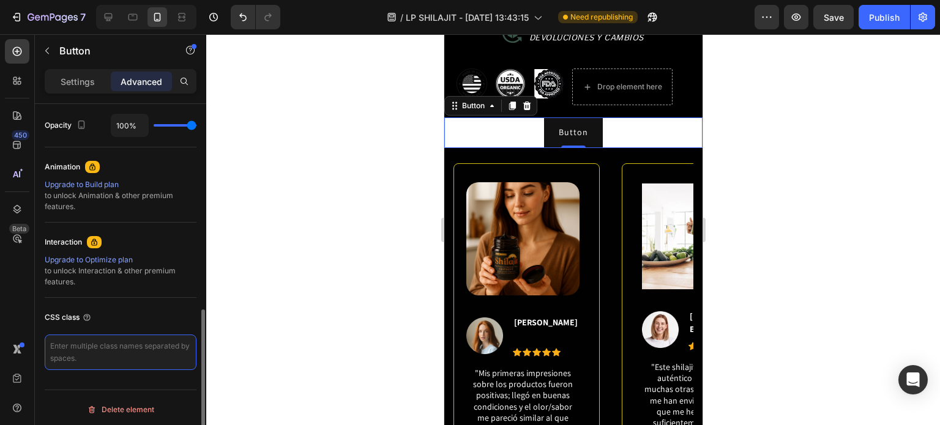
click at [108, 345] on textarea at bounding box center [121, 353] width 152 height 36
paste textarea "_rsi-cod-form-gempages-button-overwrite _rsi-cod-form-is-gempage."
type textarea "_rsi-cod-form-gempages-button-overwrite _rsi-cod-form-is-gempage."
click at [148, 308] on div "CSS class" at bounding box center [121, 318] width 152 height 20
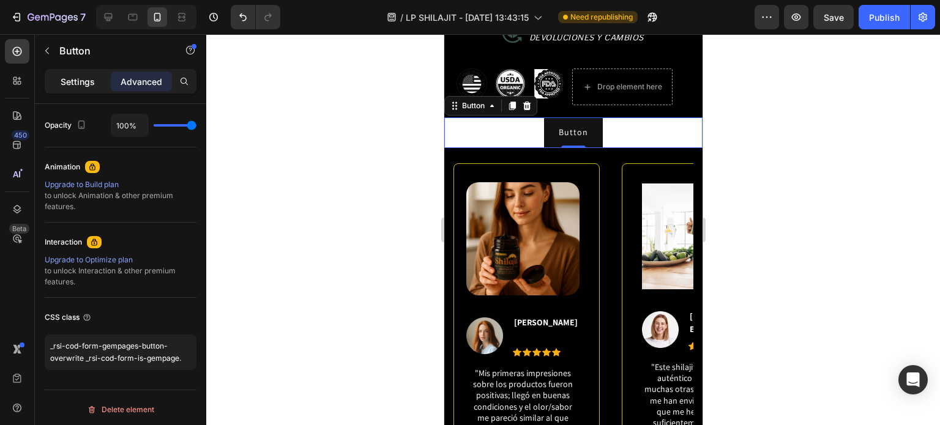
click at [92, 80] on p "Settings" at bounding box center [78, 81] width 34 height 13
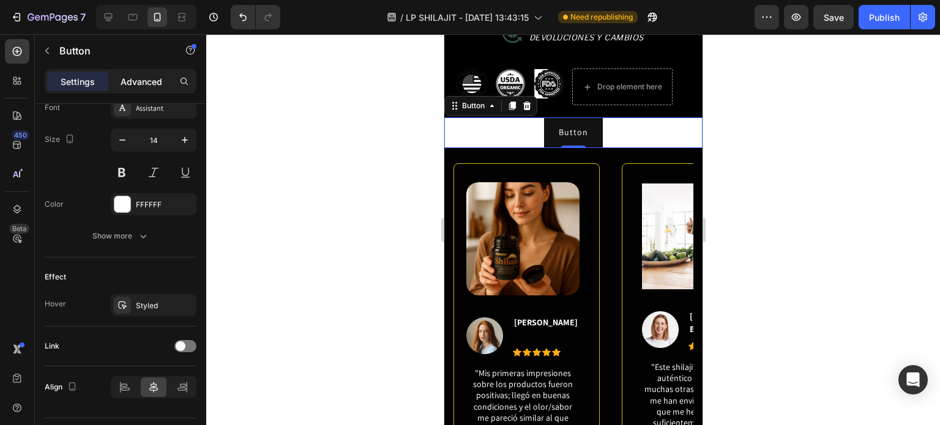
click at [125, 85] on p "Advanced" at bounding box center [142, 81] width 42 height 13
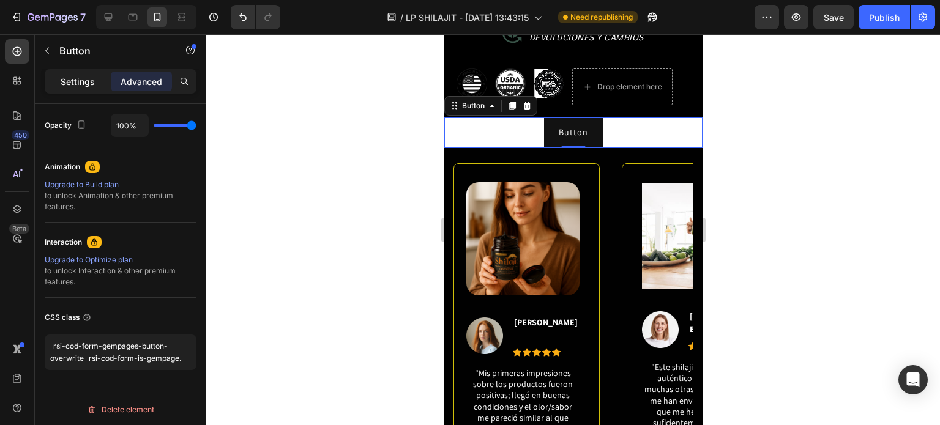
click at [79, 79] on p "Settings" at bounding box center [78, 81] width 34 height 13
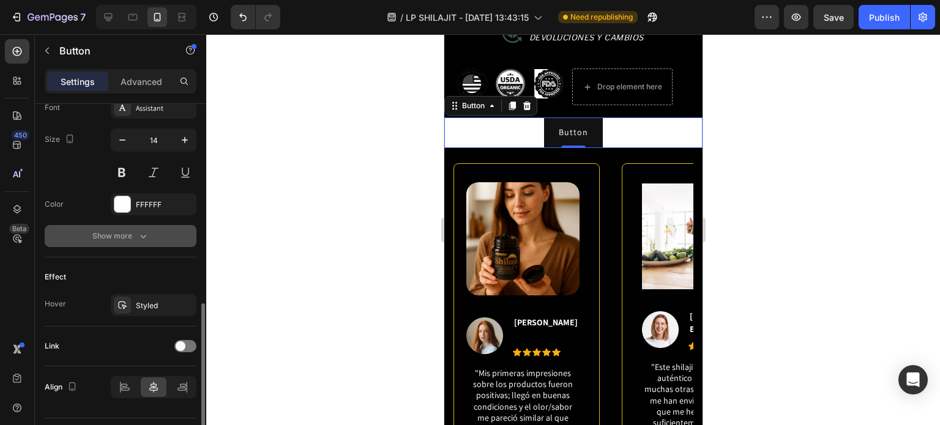
click at [130, 239] on div "Show more" at bounding box center [120, 236] width 57 height 12
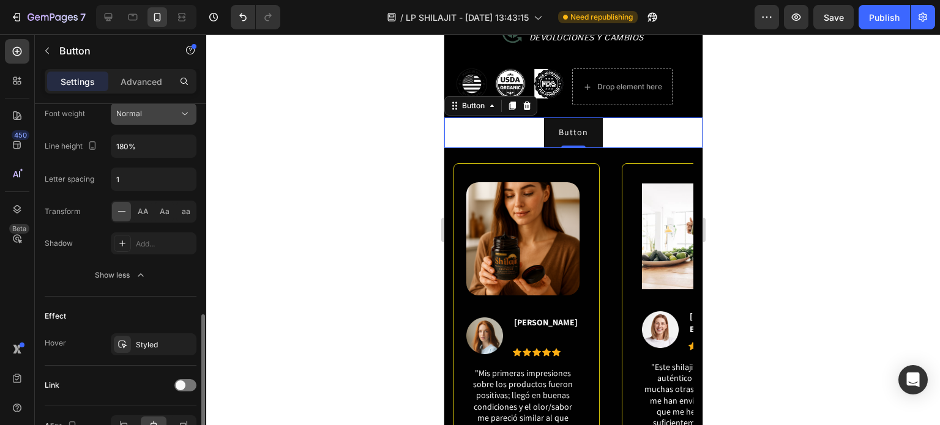
scroll to position [681, 0]
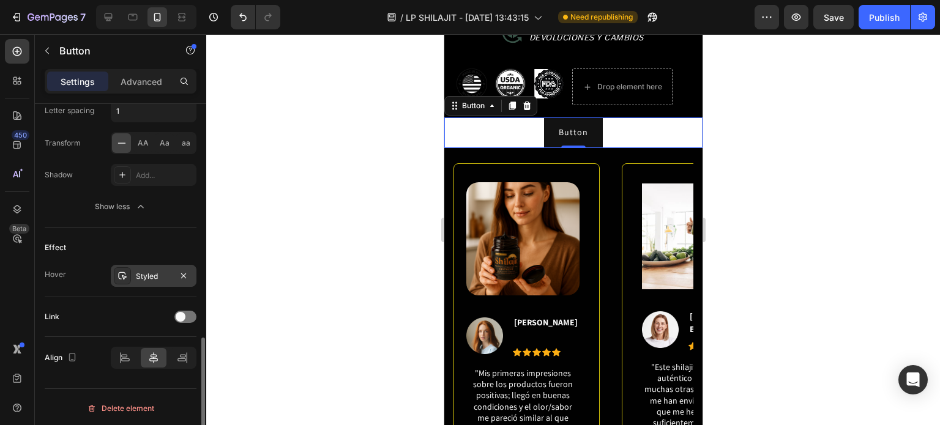
click at [144, 271] on div "Styled" at bounding box center [154, 276] width 36 height 11
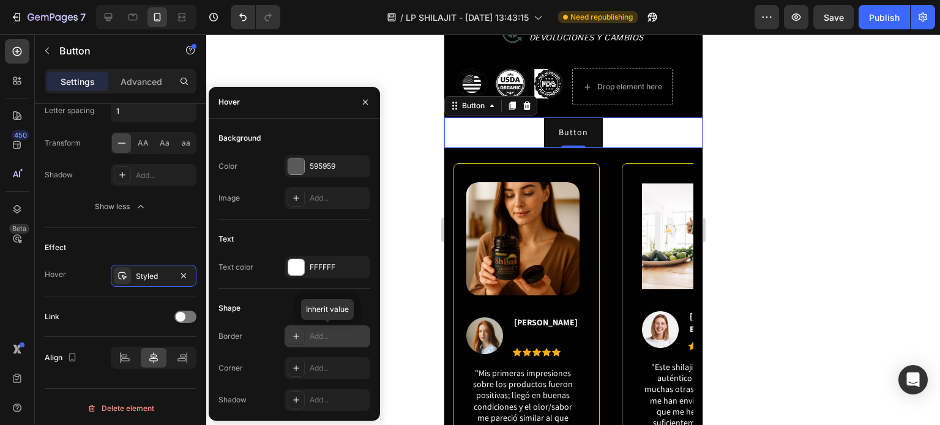
click at [323, 337] on div "Add..." at bounding box center [339, 336] width 58 height 11
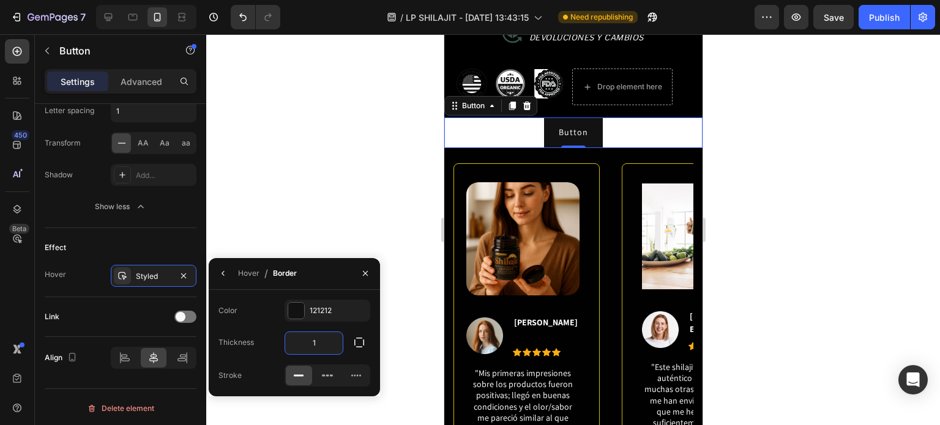
click at [321, 347] on input "1" at bounding box center [314, 343] width 58 height 22
type input "6"
click at [261, 330] on div "Color 121212 Thickness 6 Stroke" at bounding box center [294, 343] width 171 height 87
click at [223, 280] on button "button" at bounding box center [224, 274] width 20 height 20
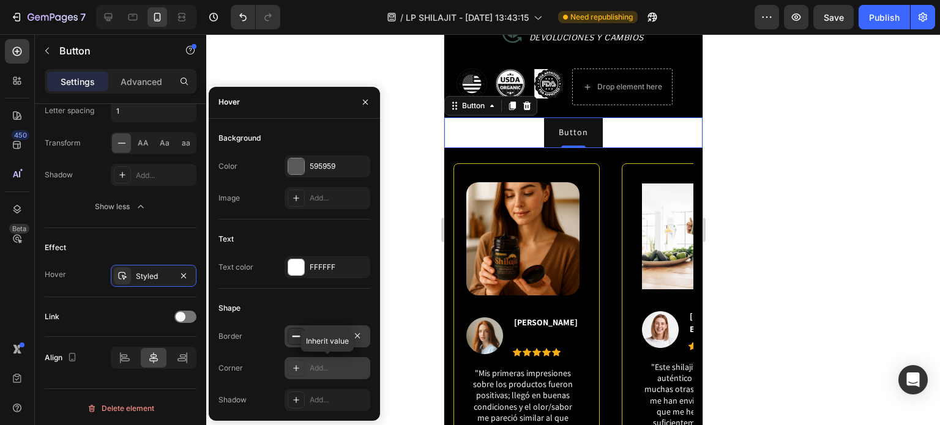
click at [299, 374] on div at bounding box center [296, 368] width 17 height 17
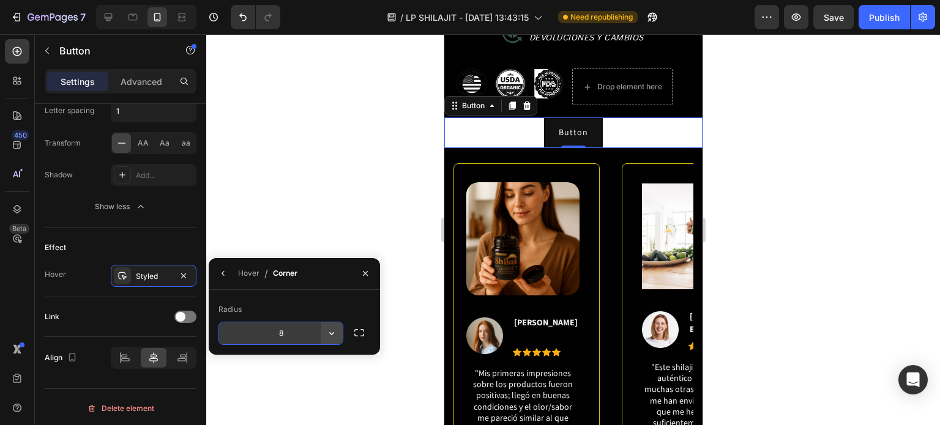
click at [330, 340] on button "button" at bounding box center [332, 334] width 22 height 22
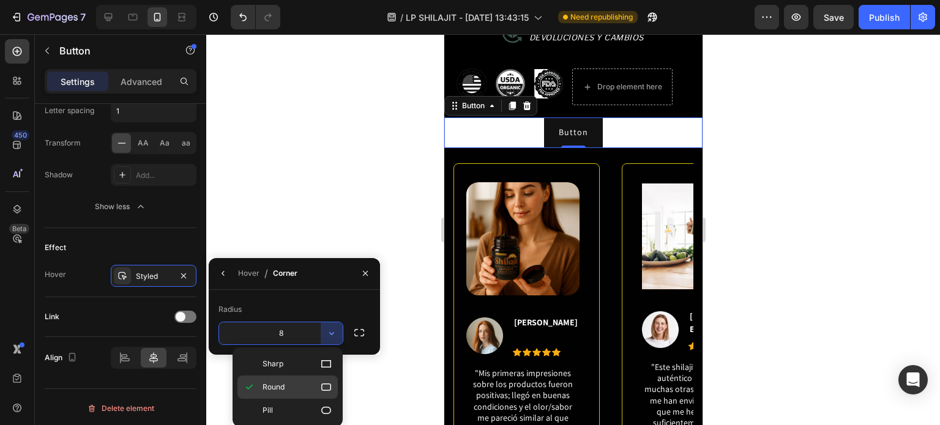
click at [313, 399] on div "Round" at bounding box center [287, 410] width 100 height 23
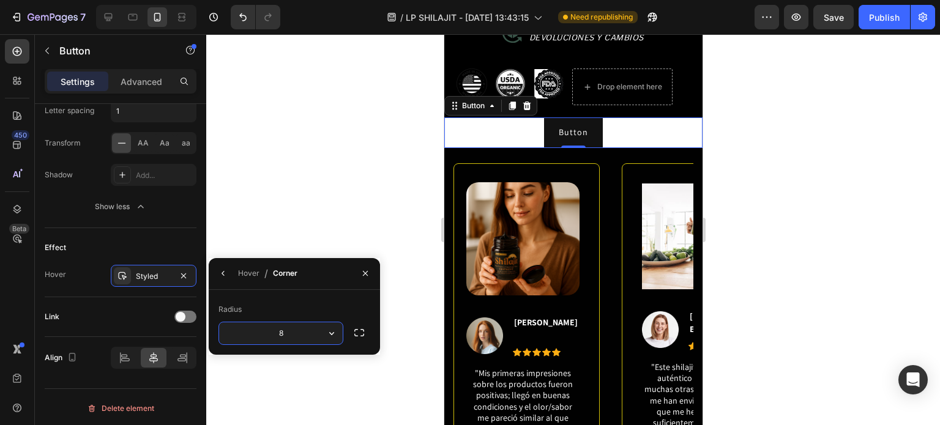
click at [291, 330] on input "8" at bounding box center [281, 334] width 124 height 22
type input "20"
click at [276, 304] on div "Radius" at bounding box center [295, 310] width 152 height 20
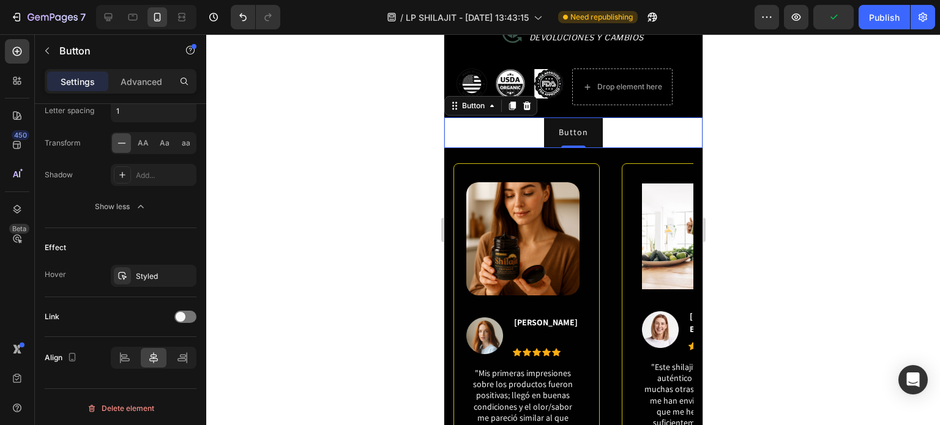
click at [782, 160] on div at bounding box center [573, 229] width 734 height 391
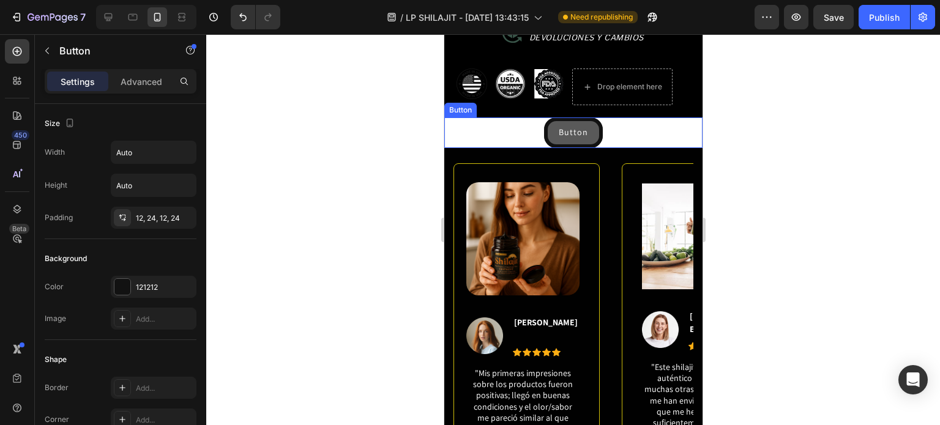
click at [586, 144] on button "Button" at bounding box center [573, 133] width 59 height 30
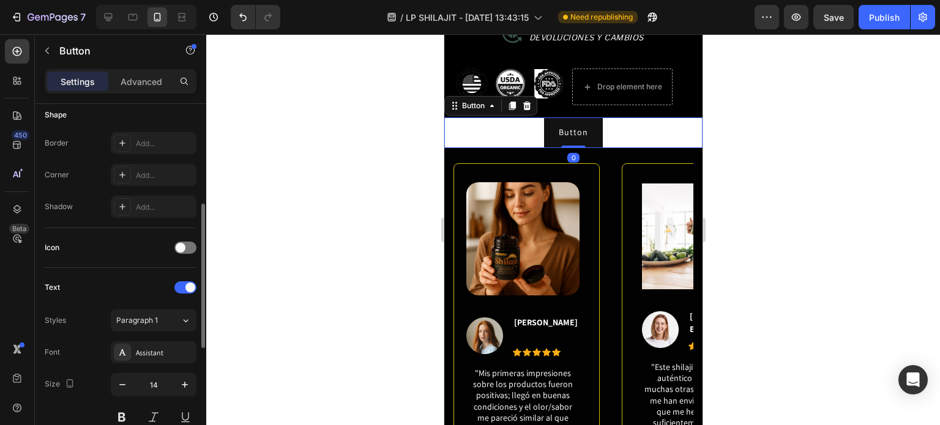
scroll to position [367, 0]
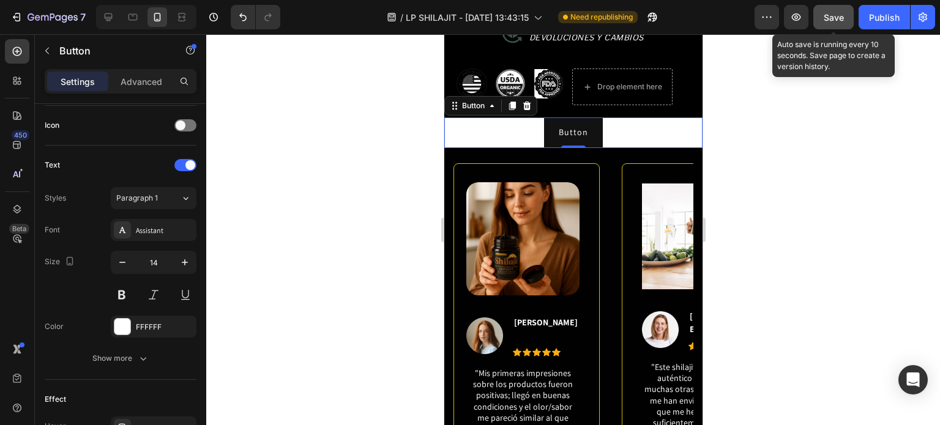
click at [823, 23] on button "Save" at bounding box center [833, 17] width 40 height 24
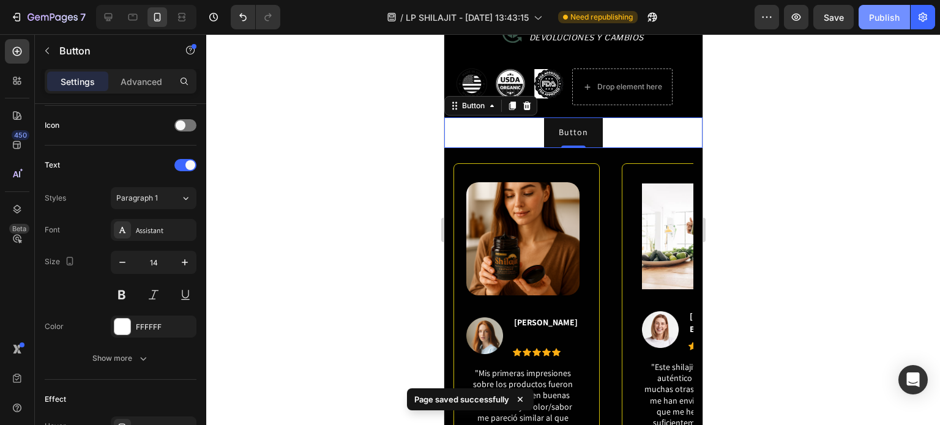
click at [877, 28] on button "Publish" at bounding box center [884, 17] width 51 height 24
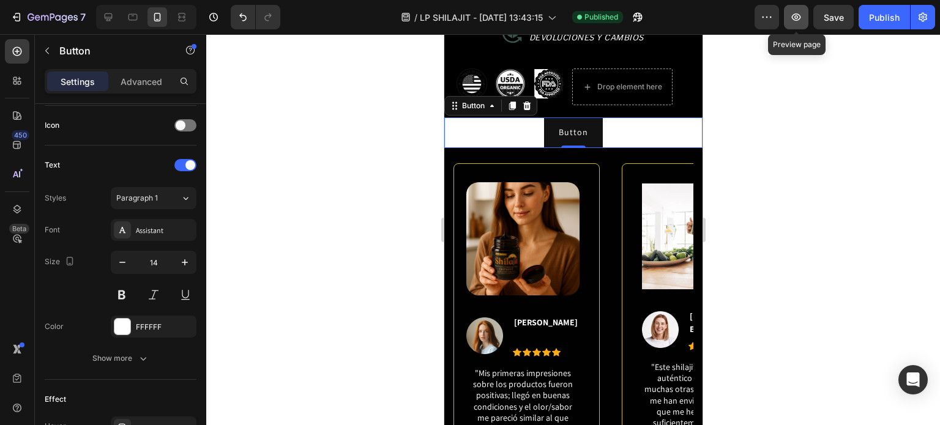
click at [801, 23] on icon "button" at bounding box center [796, 17] width 12 height 12
click at [561, 137] on p "Button" at bounding box center [572, 132] width 29 height 15
click at [551, 138] on button "Button" at bounding box center [573, 133] width 59 height 30
click at [551, 137] on button "Button" at bounding box center [573, 133] width 59 height 30
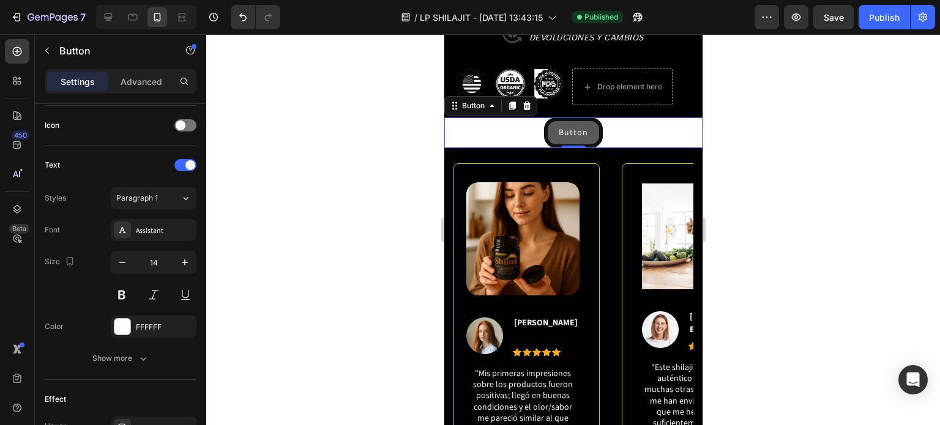
click at [551, 137] on button "Button" at bounding box center [573, 133] width 59 height 30
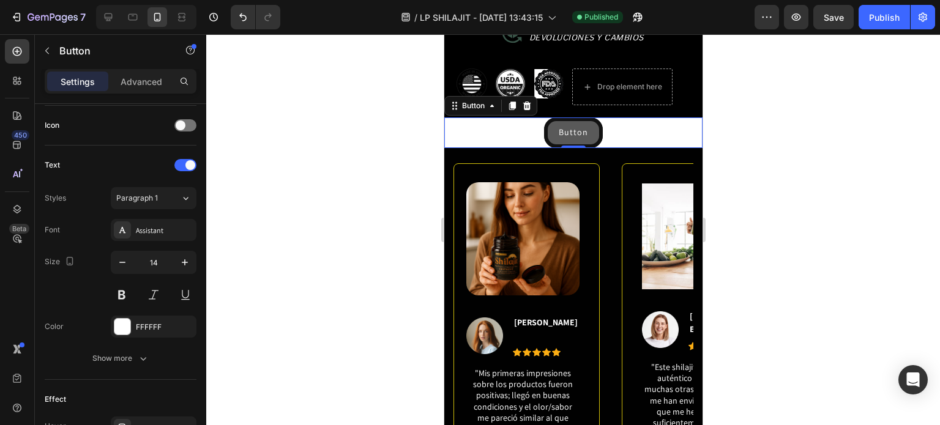
click at [551, 137] on button "Button" at bounding box center [573, 133] width 59 height 30
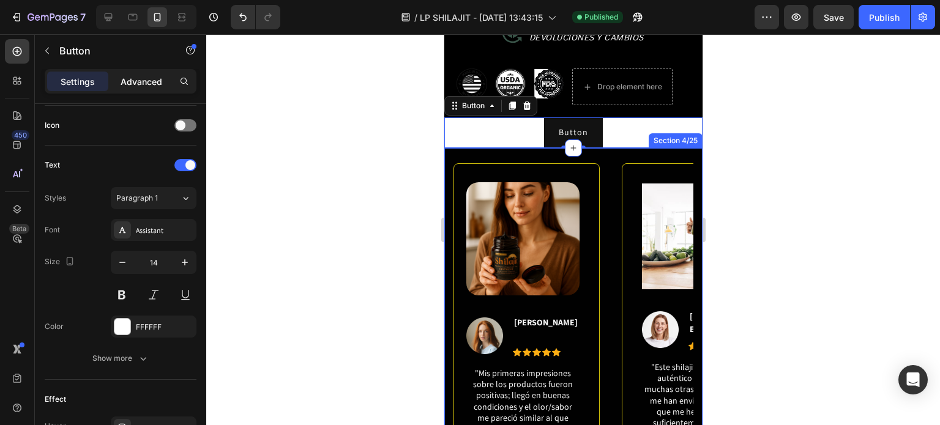
click at [154, 81] on p "Advanced" at bounding box center [142, 81] width 42 height 13
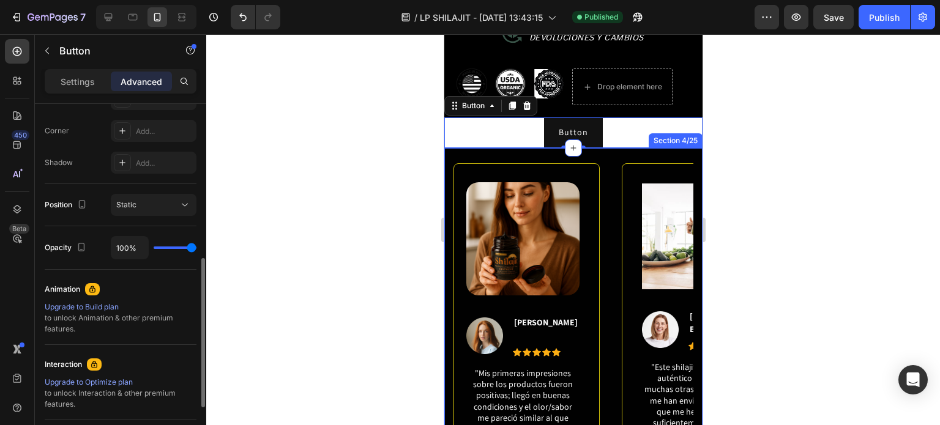
scroll to position [492, 0]
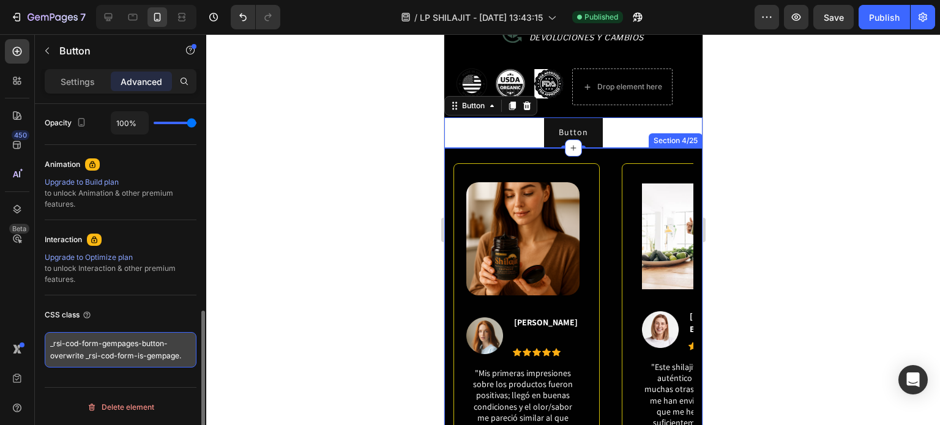
click at [182, 357] on textarea "_rsi-cod-form-gempages-button-overwrite _rsi-cod-form-is-gempage." at bounding box center [121, 350] width 152 height 36
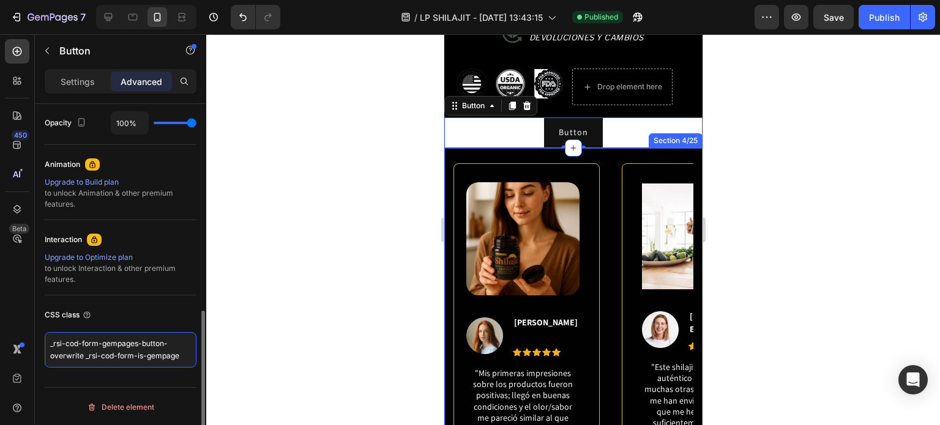
type textarea "_rsi-cod-form-gempages-button-overwrite _rsi-cod-form-is-gempage"
click at [163, 296] on div "CSS class _rsi-cod-form-gempages-button-overwrite _rsi-cod-form-is-gempage" at bounding box center [121, 337] width 152 height 82
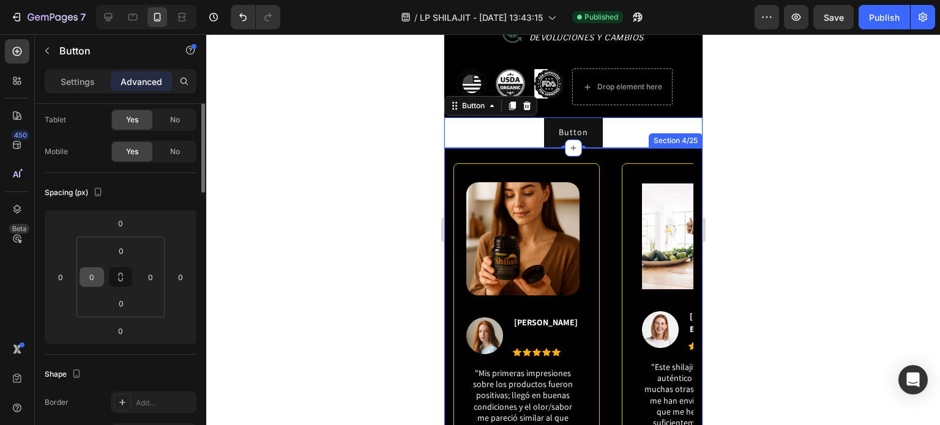
scroll to position [0, 0]
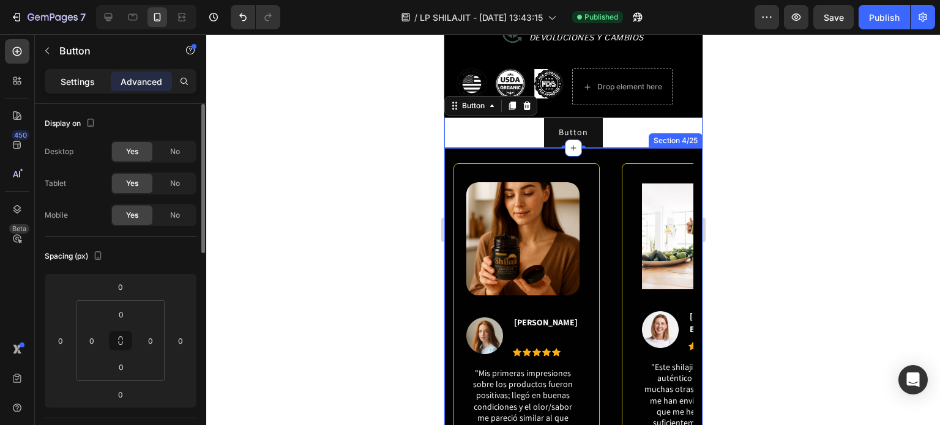
click at [91, 89] on div "Settings" at bounding box center [77, 82] width 61 height 20
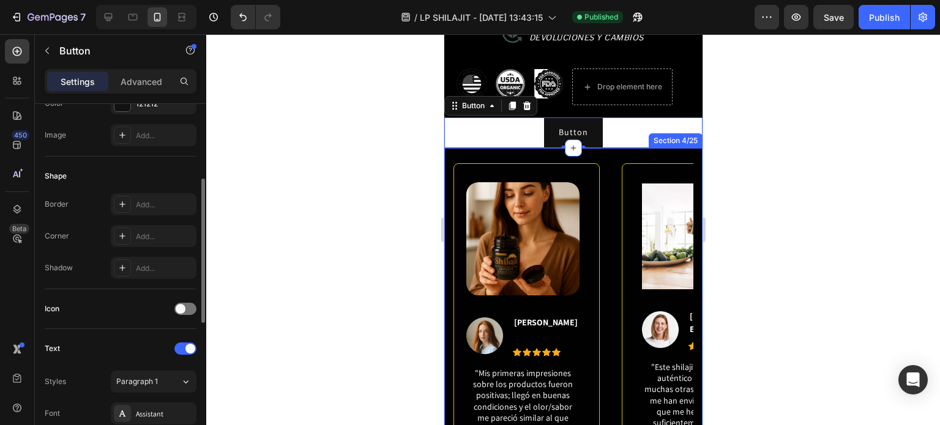
scroll to position [306, 0]
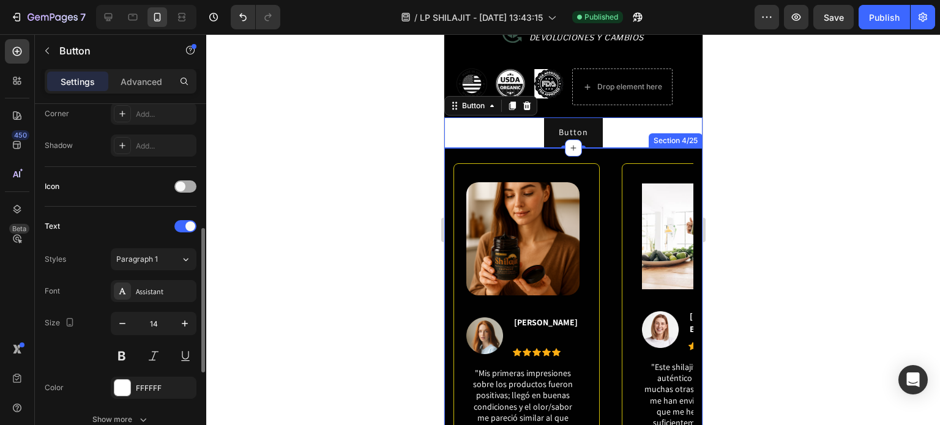
click at [184, 181] on div at bounding box center [185, 187] width 22 height 12
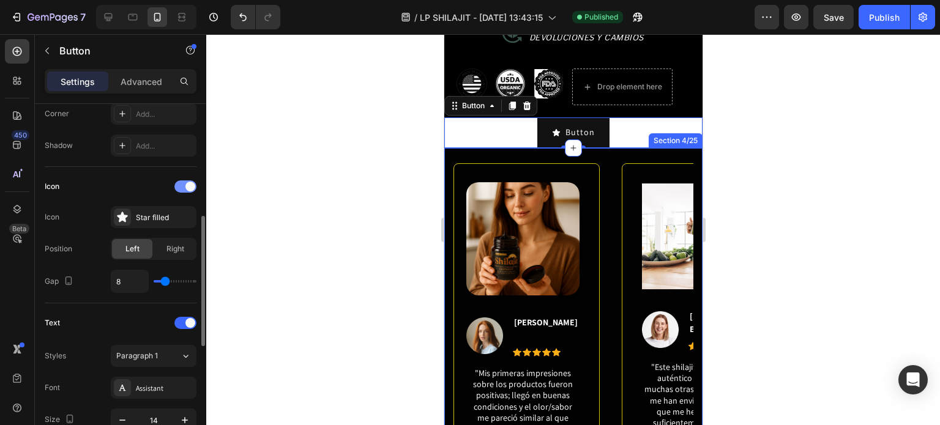
click at [185, 185] on span at bounding box center [190, 187] width 10 height 10
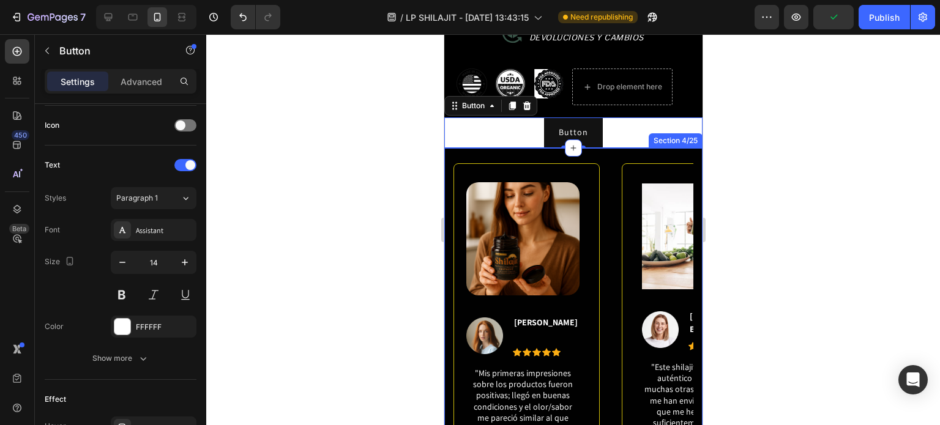
scroll to position [490, 0]
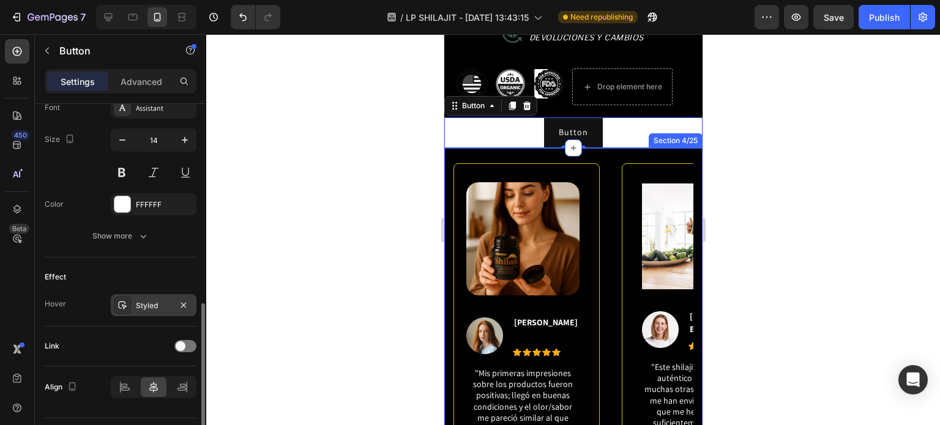
click at [135, 305] on div "Styled" at bounding box center [154, 305] width 86 height 22
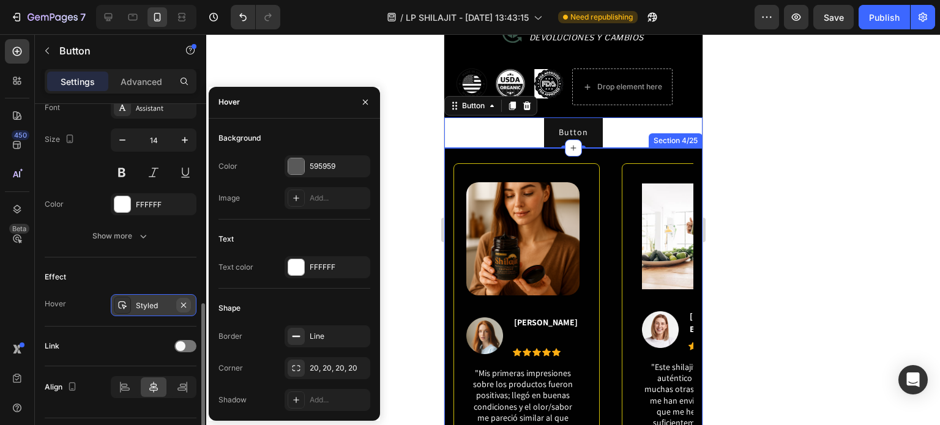
click at [184, 302] on icon "button" at bounding box center [184, 306] width 10 height 10
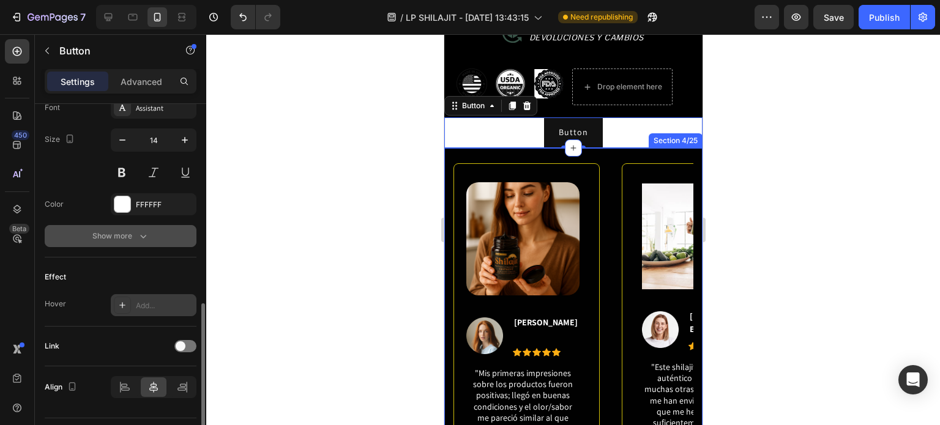
click at [141, 237] on icon "button" at bounding box center [143, 236] width 12 height 12
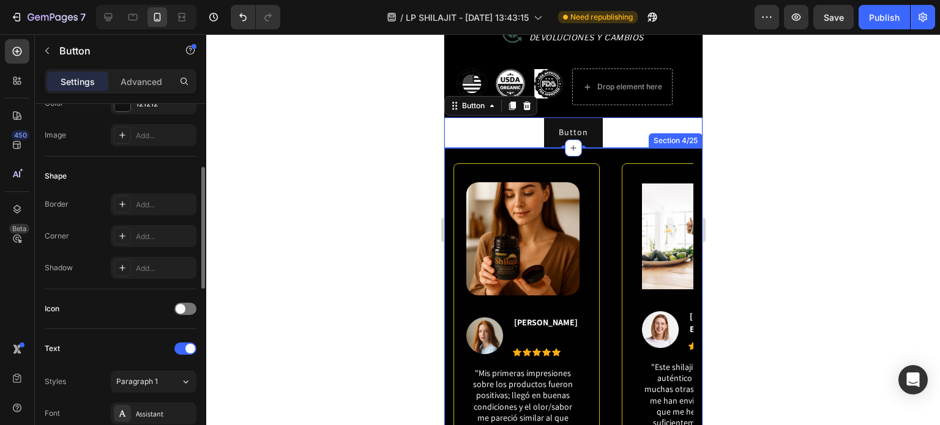
scroll to position [61, 0]
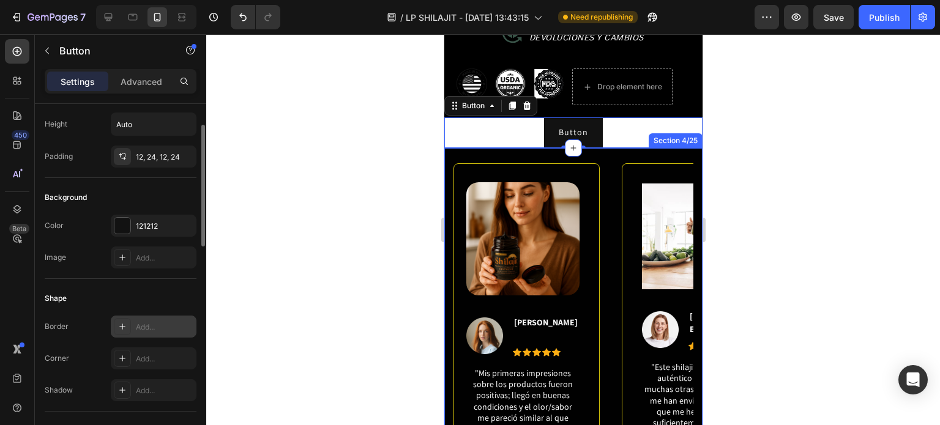
click at [132, 324] on div "Add..." at bounding box center [154, 327] width 86 height 22
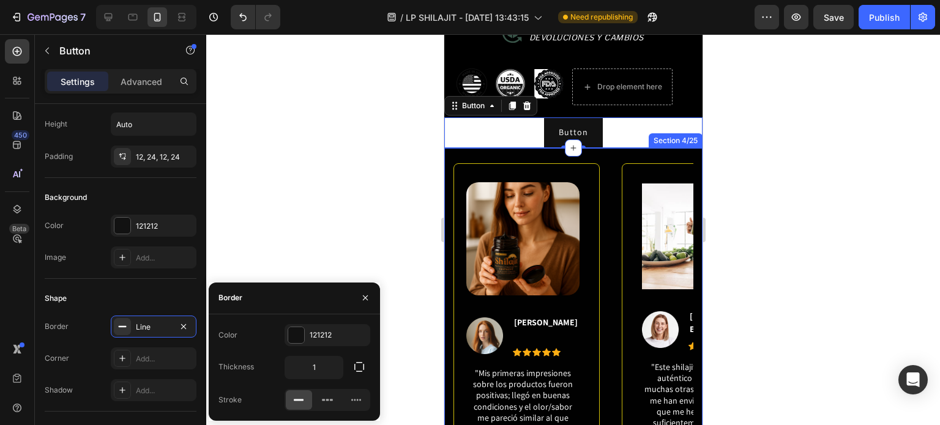
click at [259, 343] on div "Color 121212" at bounding box center [295, 335] width 152 height 22
click at [189, 293] on div "Shape" at bounding box center [121, 299] width 152 height 20
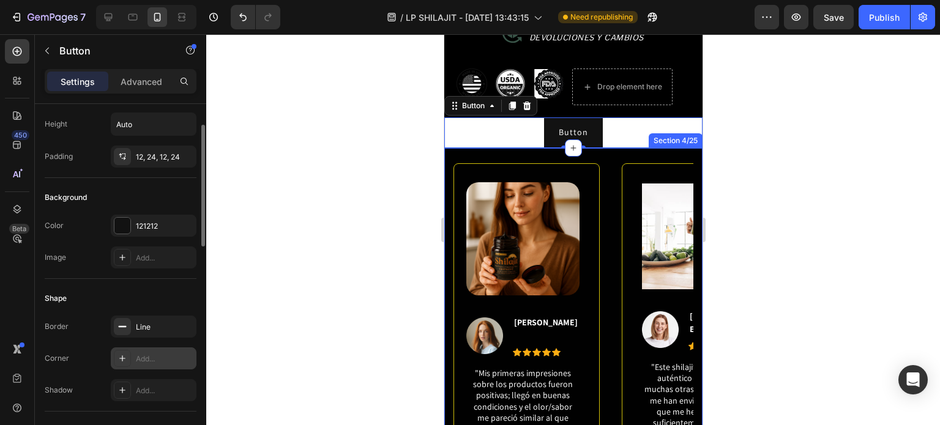
click at [164, 359] on div "Add..." at bounding box center [165, 359] width 58 height 11
click at [185, 305] on div "Shape" at bounding box center [121, 299] width 152 height 20
click at [761, 143] on div at bounding box center [573, 229] width 734 height 391
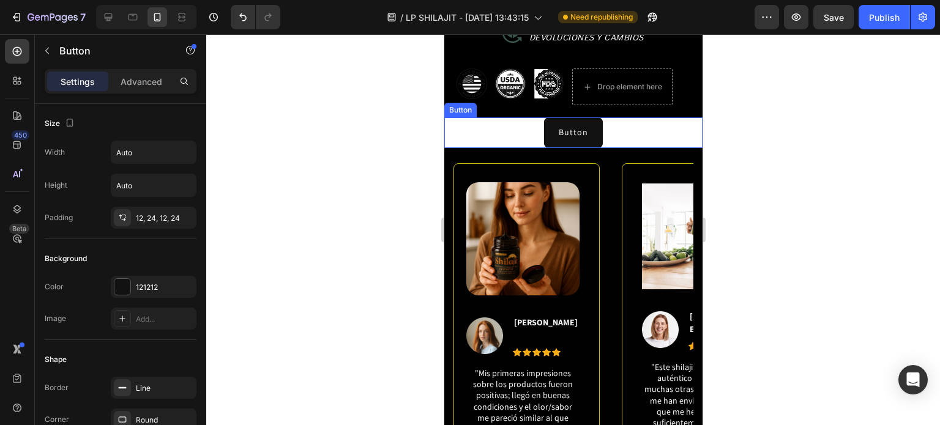
click at [625, 134] on div "Button Button" at bounding box center [573, 133] width 258 height 30
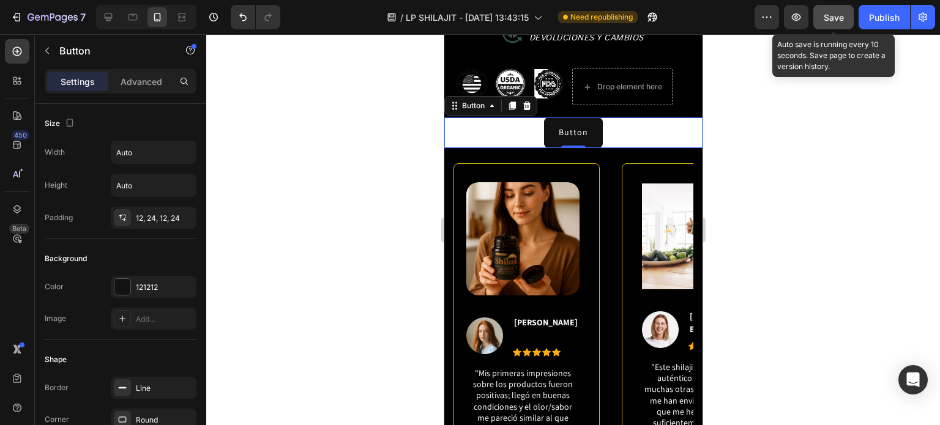
click at [849, 9] on button "Save" at bounding box center [833, 17] width 40 height 24
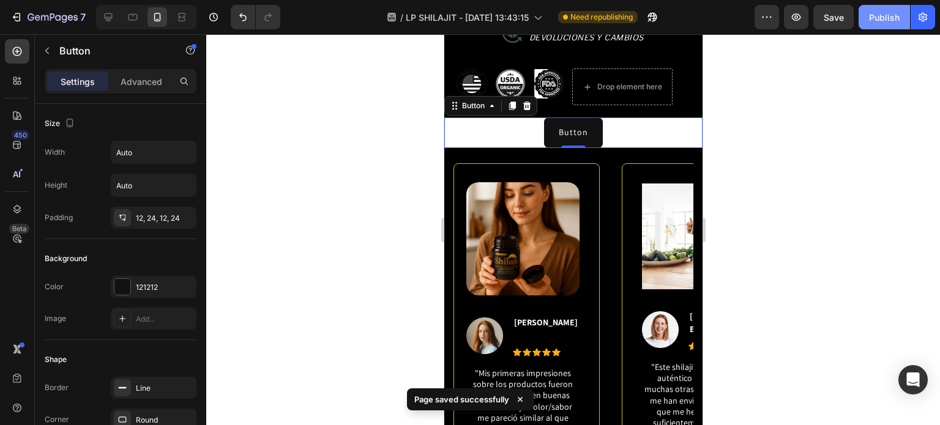
click at [892, 8] on button "Publish" at bounding box center [884, 17] width 51 height 24
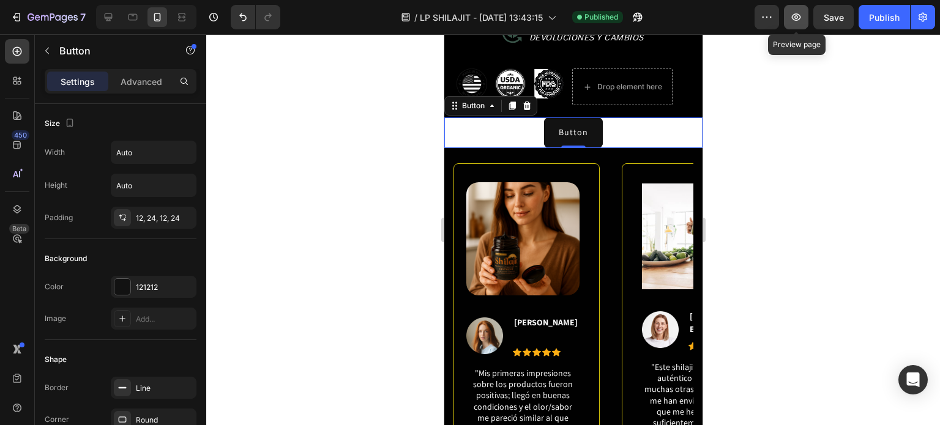
click at [798, 17] on icon "button" at bounding box center [796, 17] width 12 height 12
click at [133, 80] on p "Advanced" at bounding box center [142, 81] width 42 height 13
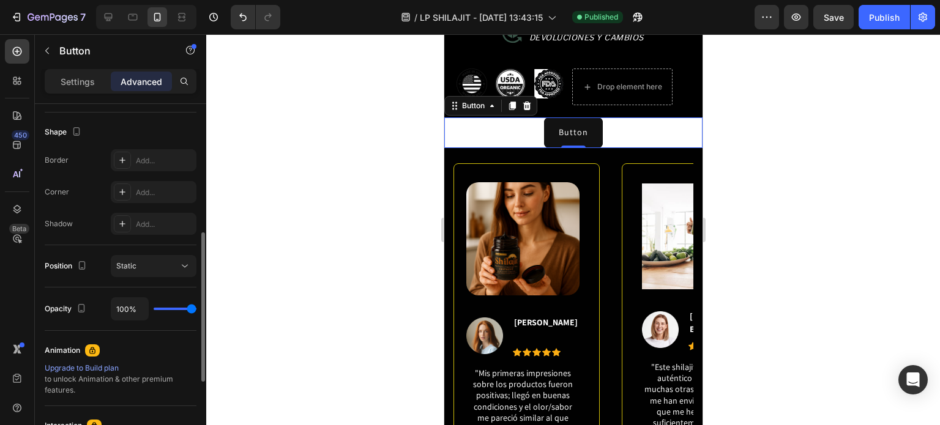
scroll to position [490, 0]
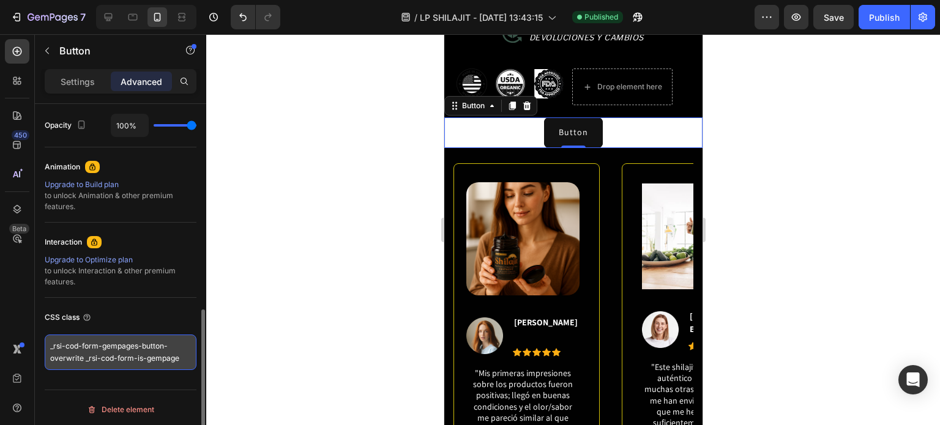
click at [181, 362] on textarea "_rsi-cod-form-gempages-button-overwrite _rsi-cod-form-is-gempage" at bounding box center [121, 353] width 152 height 36
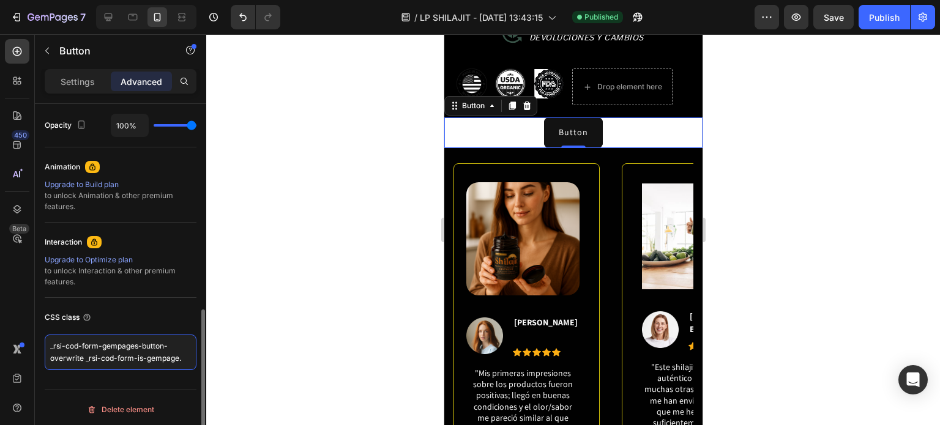
type textarea "_rsi-cod-form-gempages-button-overwrite _rsi-cod-form-is-gempage."
click at [136, 305] on div "CSS class _rsi-cod-form-gempages-button-overwrite _rsi-cod-form-is-gempage." at bounding box center [121, 339] width 152 height 82
click at [74, 80] on p "Settings" at bounding box center [78, 81] width 34 height 13
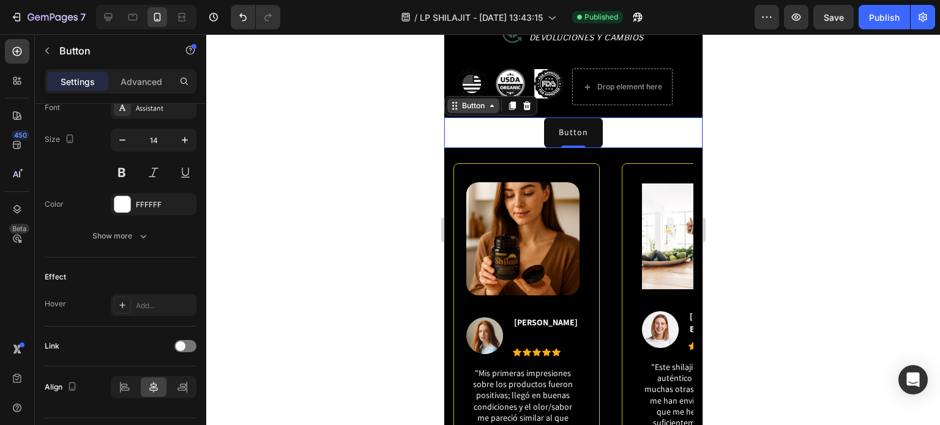
click at [464, 111] on div "Button" at bounding box center [473, 105] width 28 height 11
click at [462, 113] on div "Button" at bounding box center [473, 106] width 52 height 15
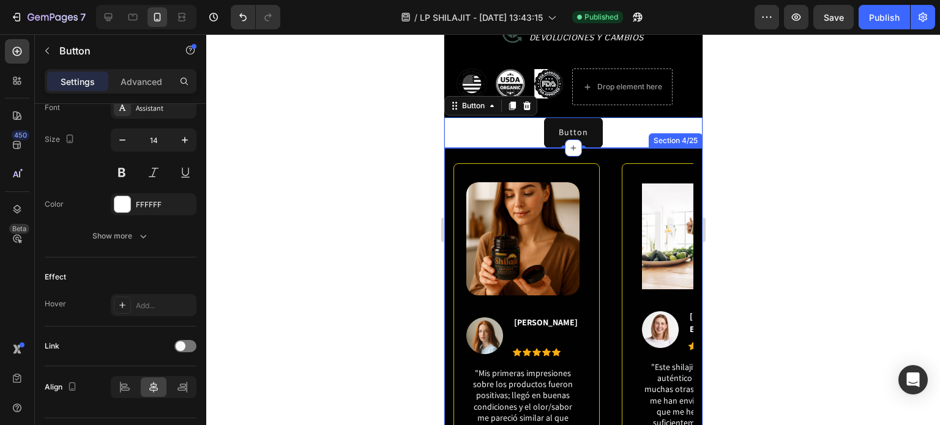
scroll to position [864, 0]
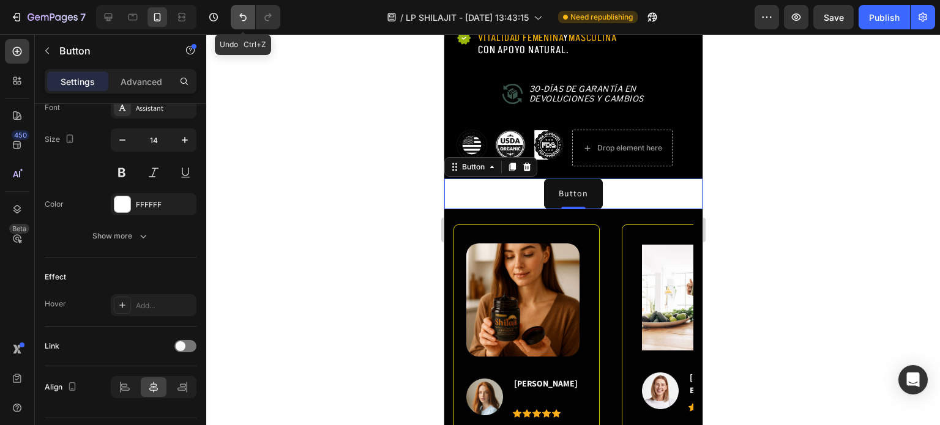
click at [247, 20] on icon "Undo/Redo" at bounding box center [243, 17] width 12 height 12
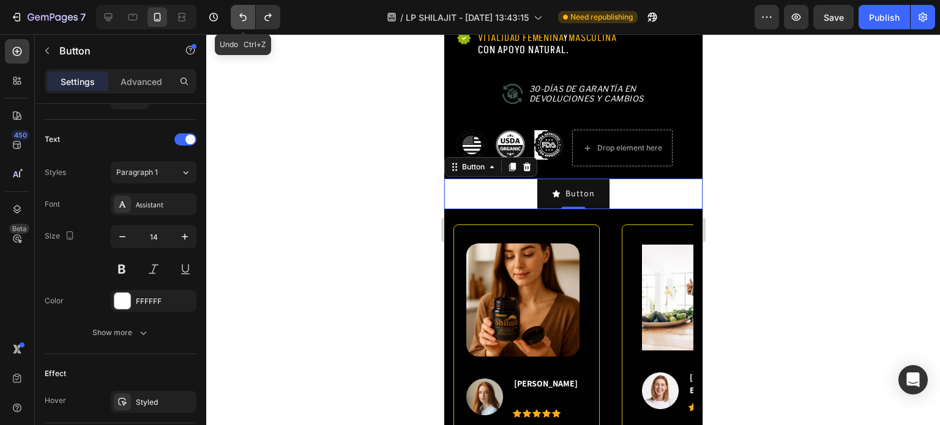
click at [247, 20] on icon "Undo/Redo" at bounding box center [243, 17] width 12 height 12
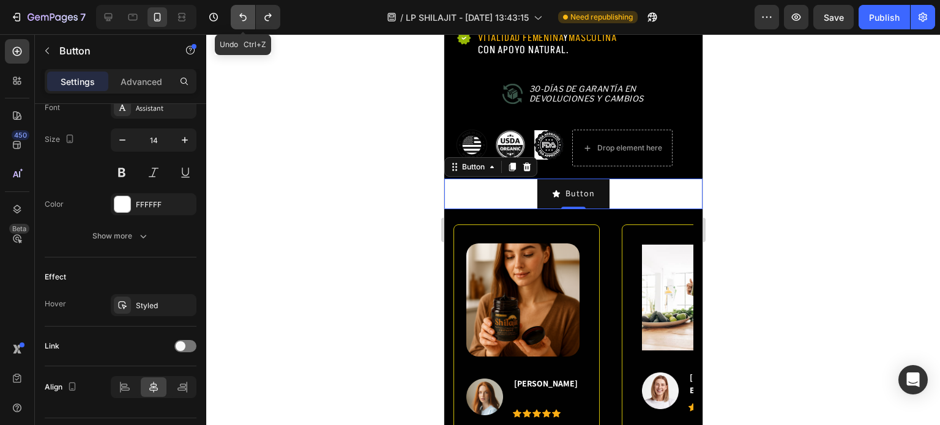
click at [247, 20] on icon "Undo/Redo" at bounding box center [243, 17] width 12 height 12
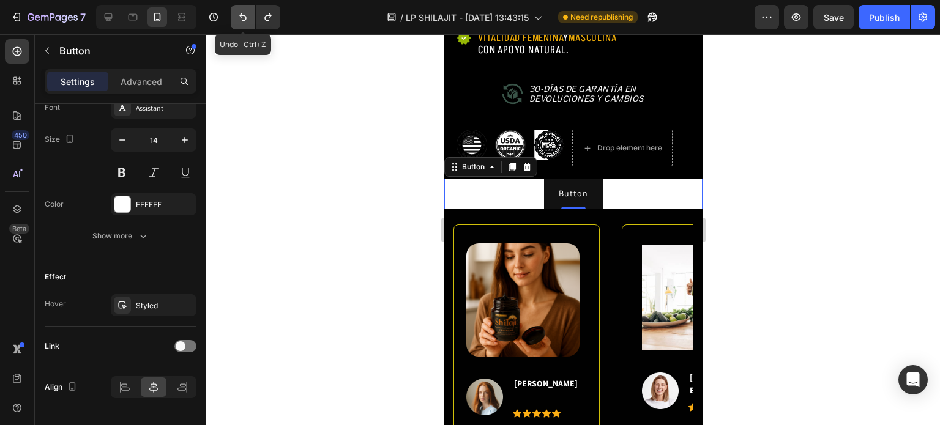
click at [247, 20] on icon "Undo/Redo" at bounding box center [243, 17] width 12 height 12
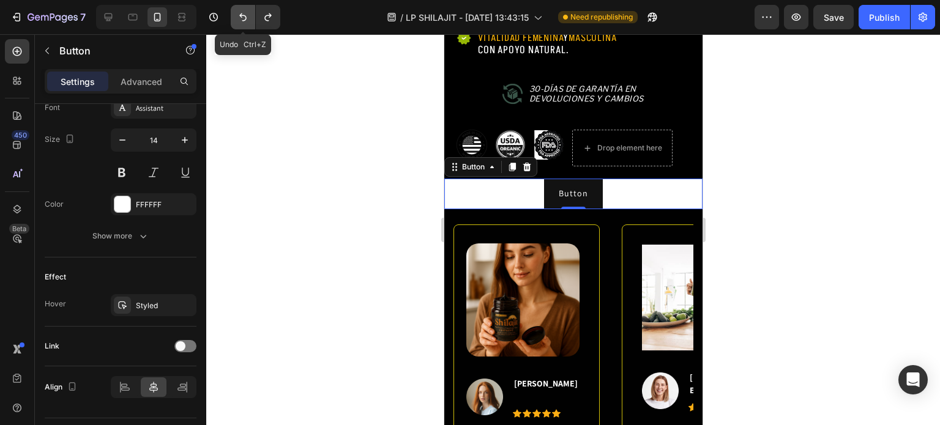
click at [247, 20] on icon "Undo/Redo" at bounding box center [243, 17] width 12 height 12
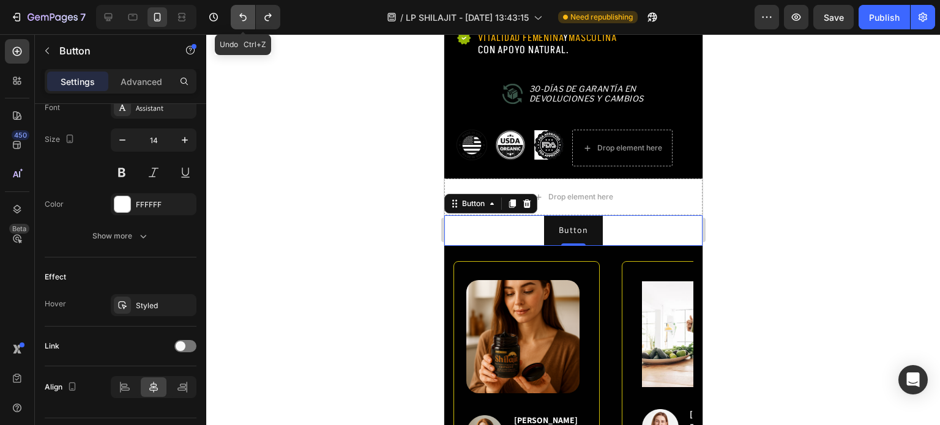
click at [247, 20] on icon "Undo/Redo" at bounding box center [243, 17] width 12 height 12
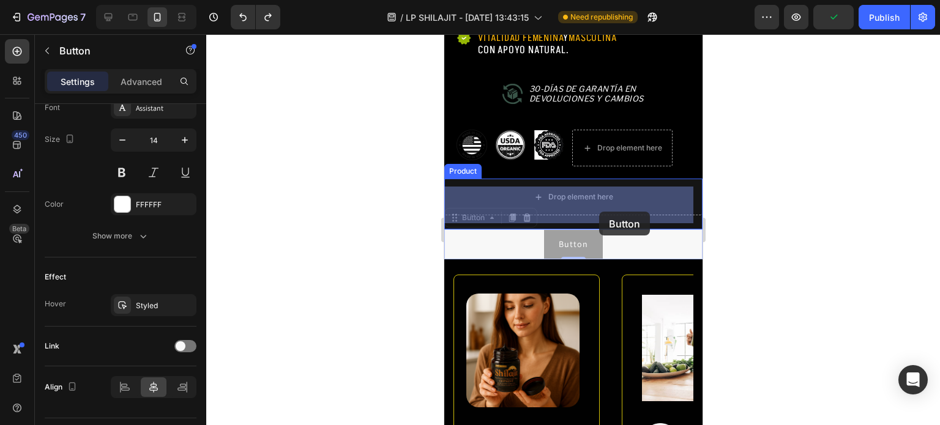
drag, startPoint x: 607, startPoint y: 250, endPoint x: 599, endPoint y: 212, distance: 38.8
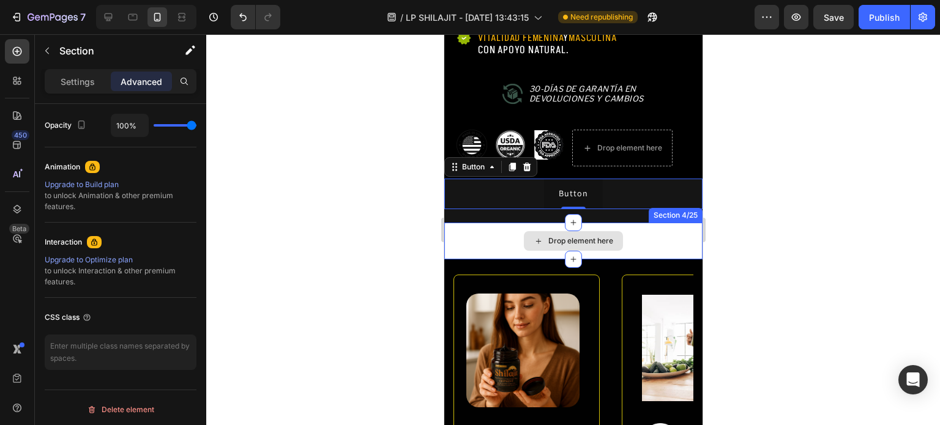
click at [638, 246] on div "Drop element here" at bounding box center [573, 241] width 258 height 37
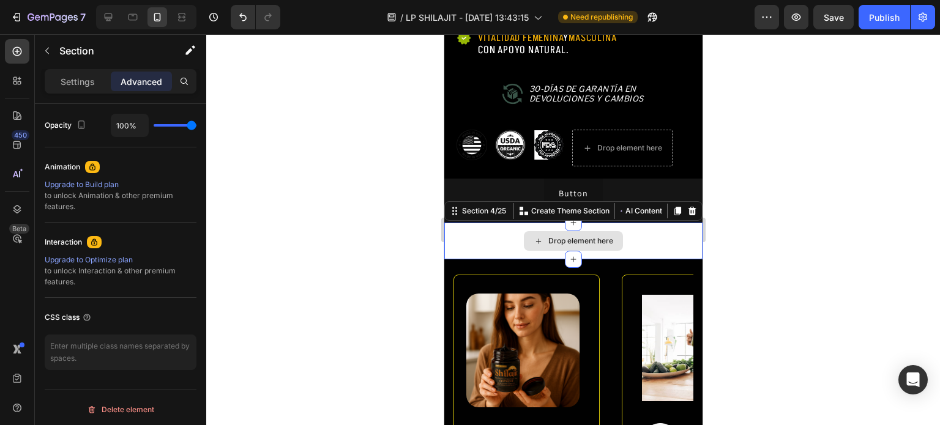
scroll to position [0, 0]
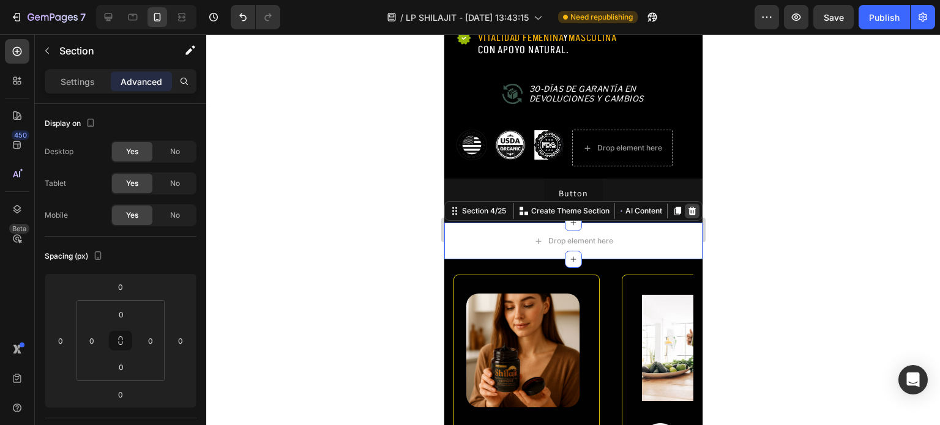
click at [684, 219] on div at bounding box center [691, 211] width 15 height 15
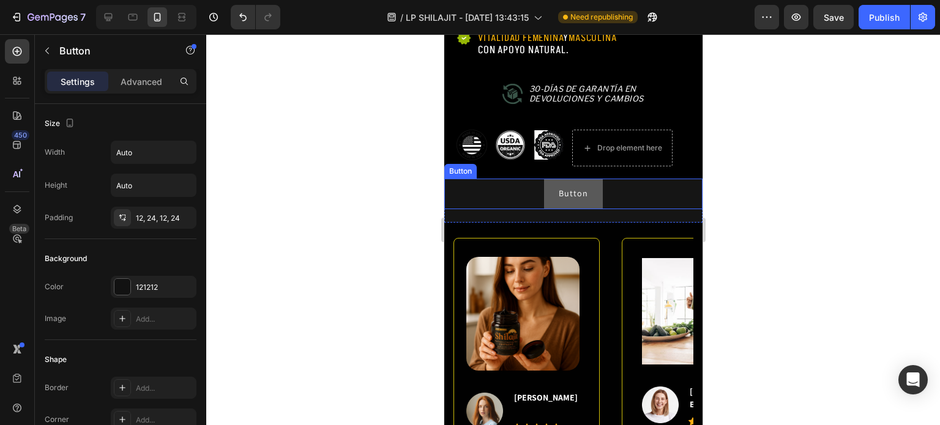
click at [588, 205] on button "Button" at bounding box center [573, 194] width 59 height 30
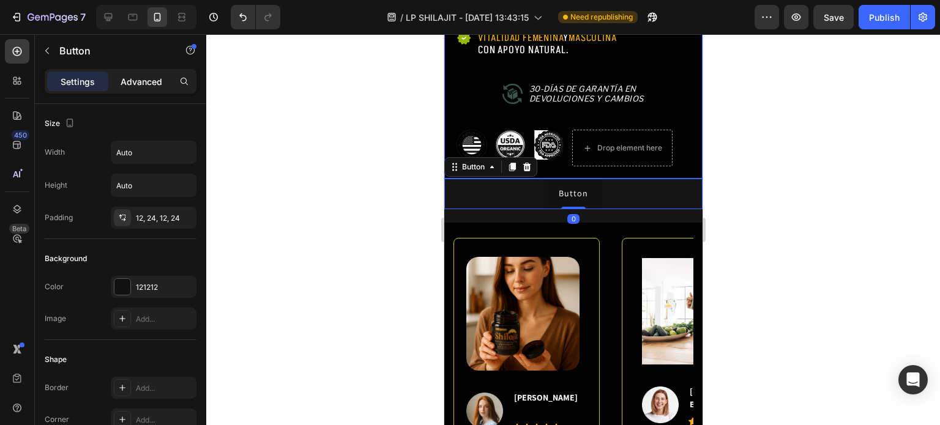
click at [127, 83] on p "Advanced" at bounding box center [142, 81] width 42 height 13
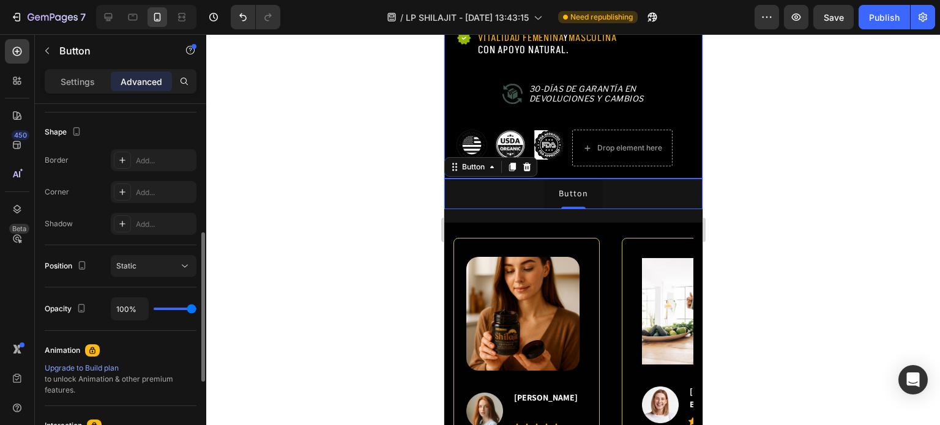
scroll to position [490, 0]
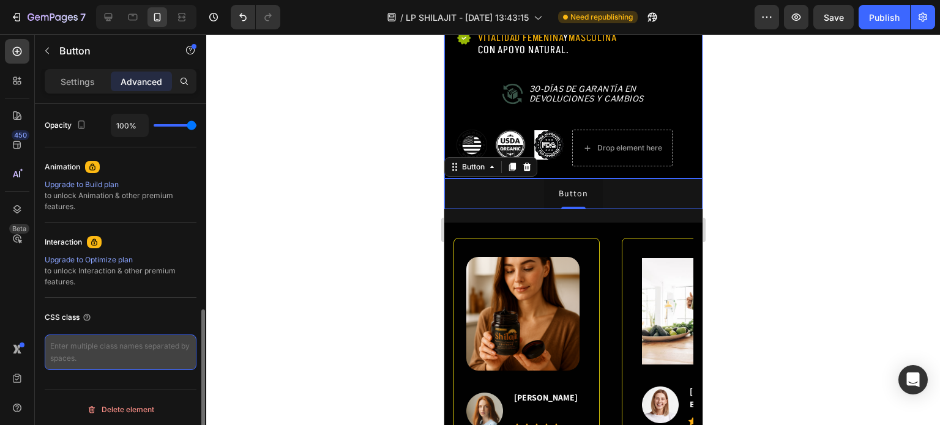
click at [111, 359] on textarea at bounding box center [121, 353] width 152 height 36
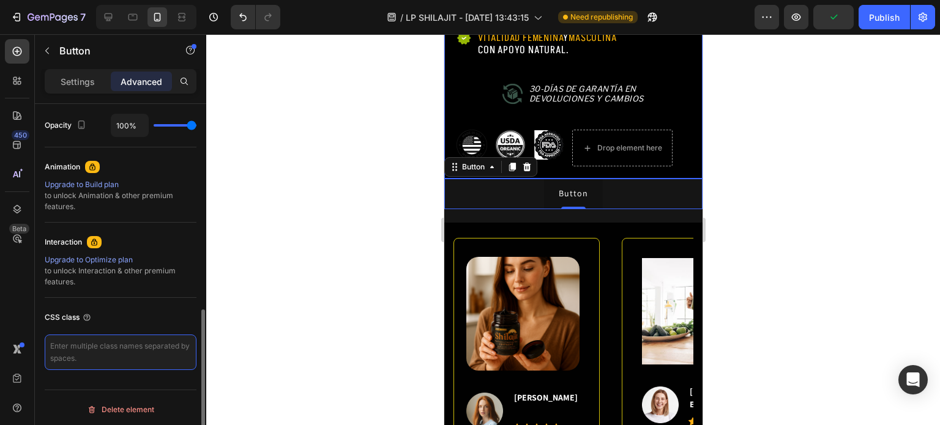
click at [105, 345] on textarea at bounding box center [121, 353] width 152 height 36
paste textarea "_rsi-cod-form-gempages-button-overwrite _rsi-cod-form-is-gempage."
type textarea "_rsi-cod-form-gempages-button-overwrite _rsi-cod-form-is-gempage."
click at [152, 320] on div "CSS class" at bounding box center [121, 318] width 152 height 20
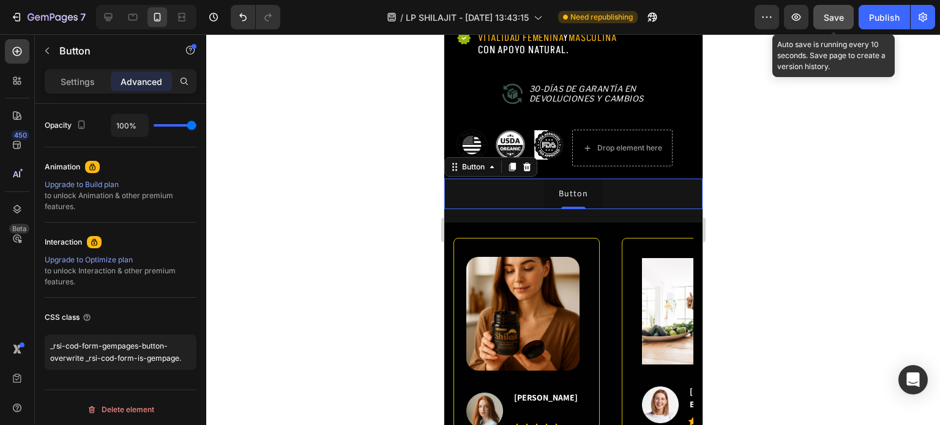
click at [832, 18] on span "Save" at bounding box center [834, 17] width 20 height 10
click at [840, 15] on span "Save" at bounding box center [834, 17] width 20 height 10
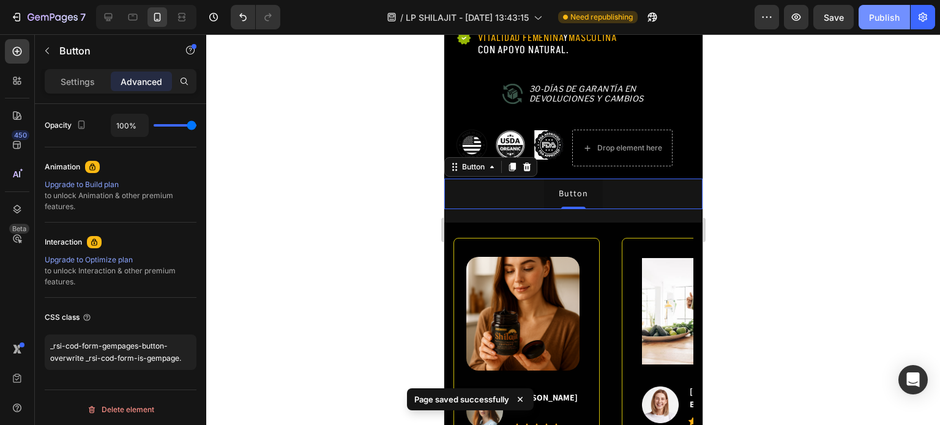
click at [878, 24] on button "Publish" at bounding box center [884, 17] width 51 height 24
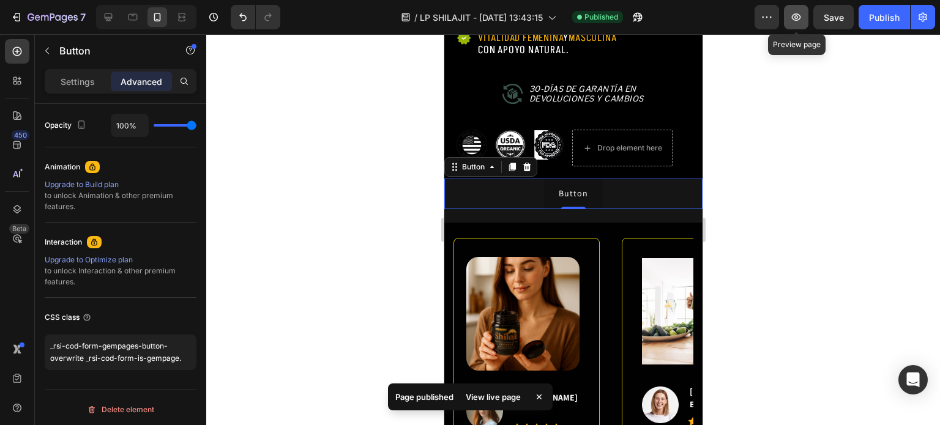
click at [791, 18] on icon "button" at bounding box center [796, 17] width 12 height 12
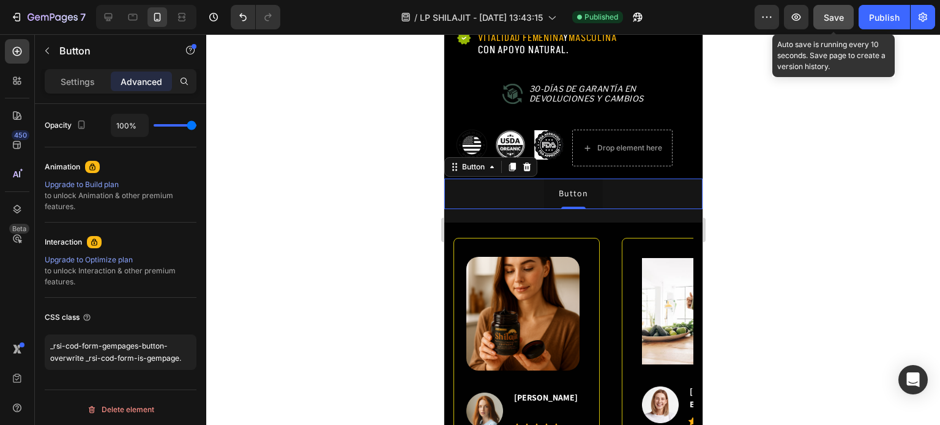
click at [835, 24] on button "Save" at bounding box center [833, 17] width 40 height 24
